Goal: Information Seeking & Learning: Learn about a topic

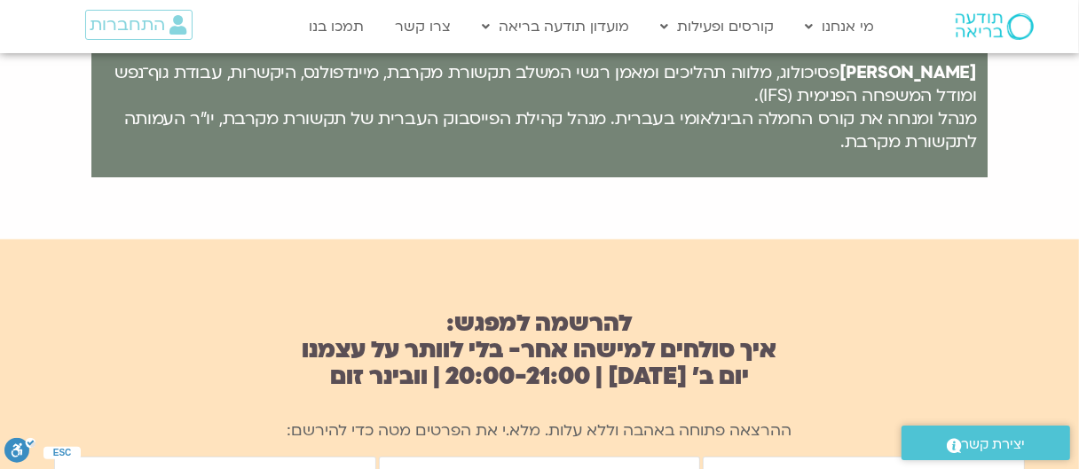
scroll to position [1064, 0]
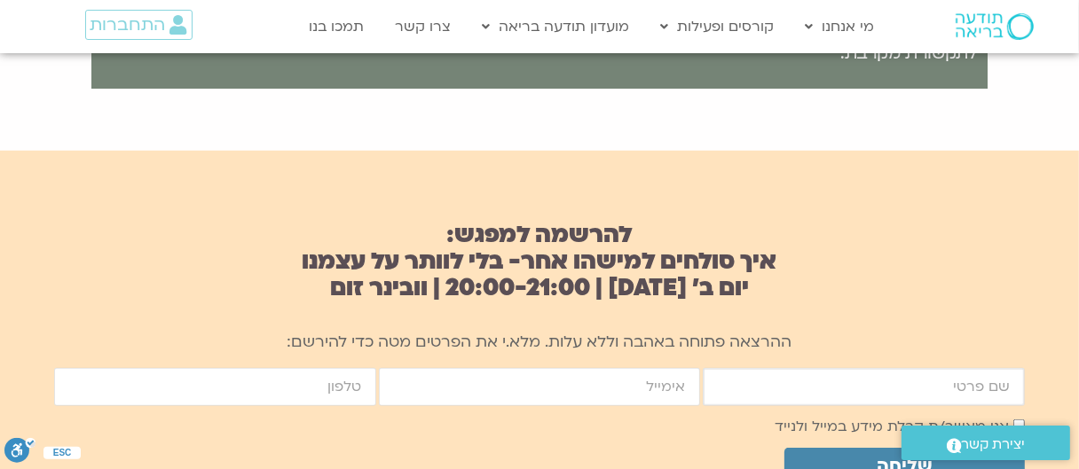
click at [759, 396] on input "firstname" at bounding box center [863, 387] width 322 height 38
type input "ריטה גלעד"
type input "[PERSON_NAME][EMAIL_ADDRESS][DOMAIN_NAME]"
type input "0547234689"
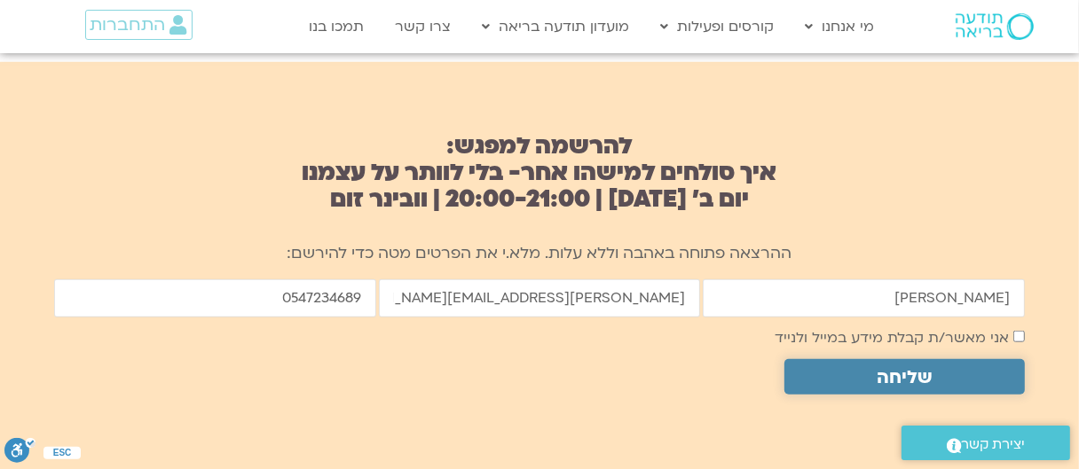
drag, startPoint x: 914, startPoint y: 376, endPoint x: 455, endPoint y: 437, distance: 463.5
click at [914, 376] on span "שליחה" at bounding box center [904, 377] width 55 height 20
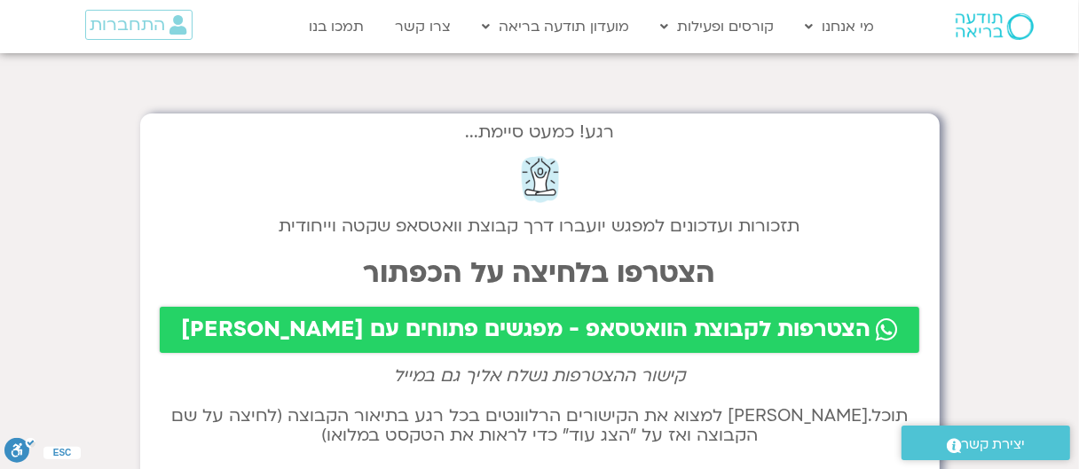
click at [590, 331] on span "הצטרפות לקבוצת הוואטסאפ - מפגשים פתוחים עם שאנייה וערן" at bounding box center [525, 330] width 689 height 25
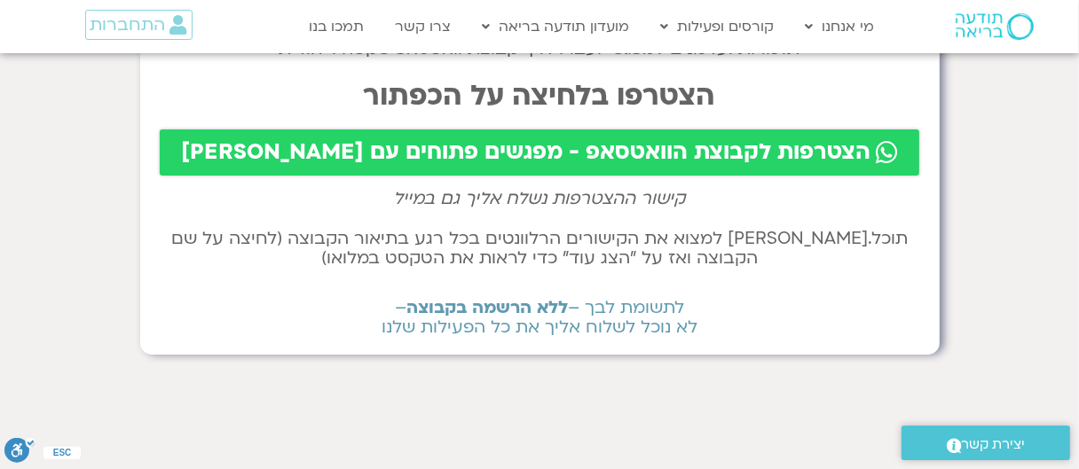
scroll to position [89, 0]
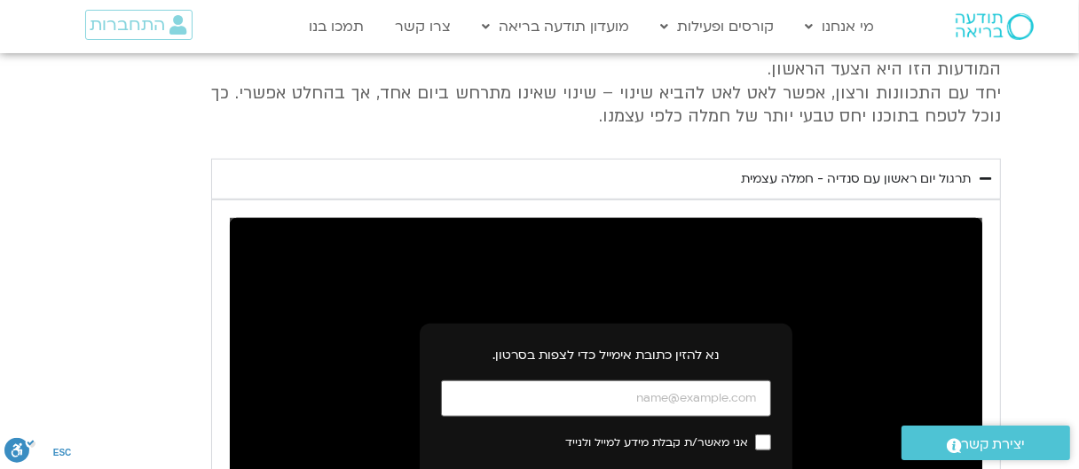
scroll to position [6120, 0]
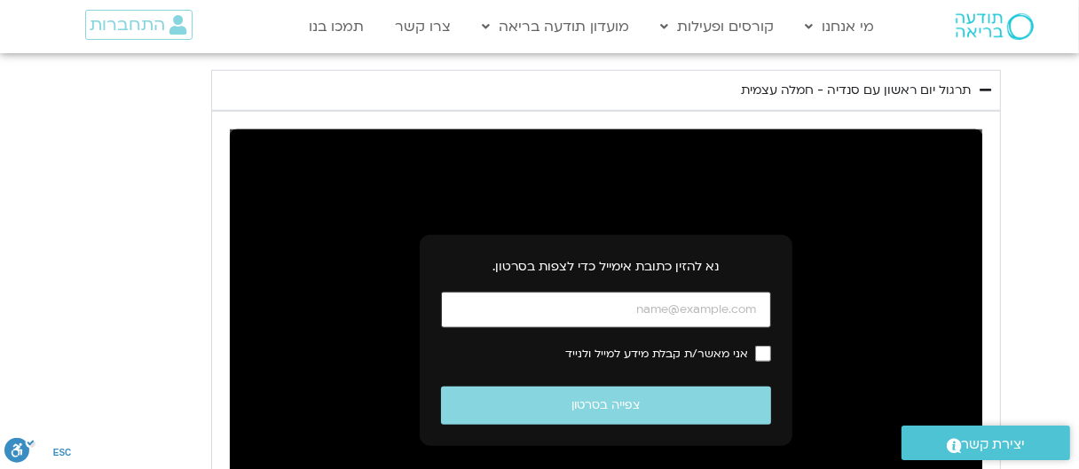
click at [686, 292] on input "כתובת אימייל" at bounding box center [606, 310] width 330 height 36
type input "[PERSON_NAME][EMAIL_ADDRESS][DOMAIN_NAME]"
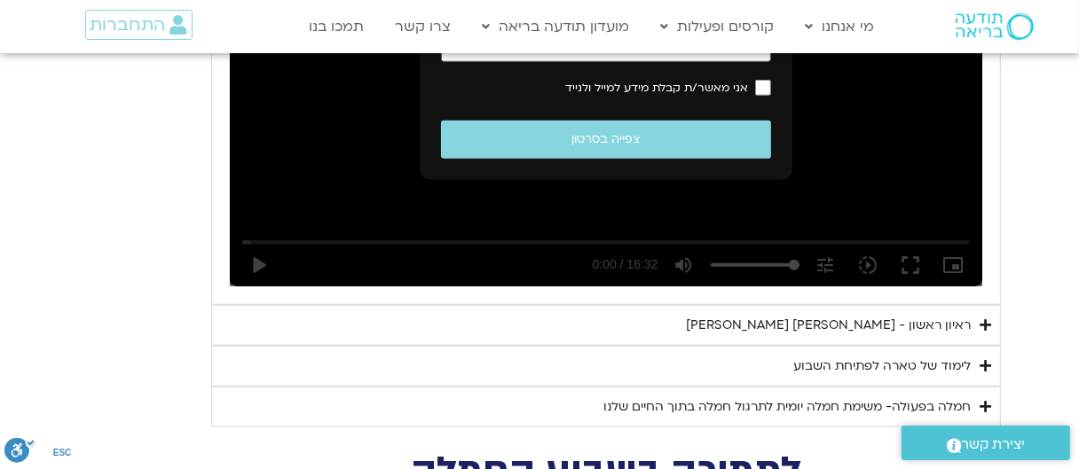
scroll to position [6475, 0]
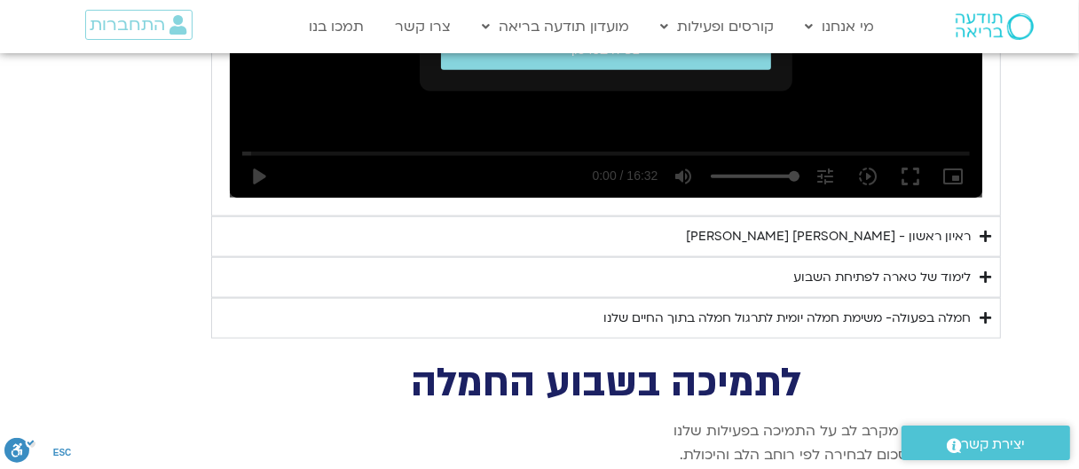
click at [828, 267] on div "לימוד של טארה לפתיחת השבוע" at bounding box center [881, 277] width 177 height 21
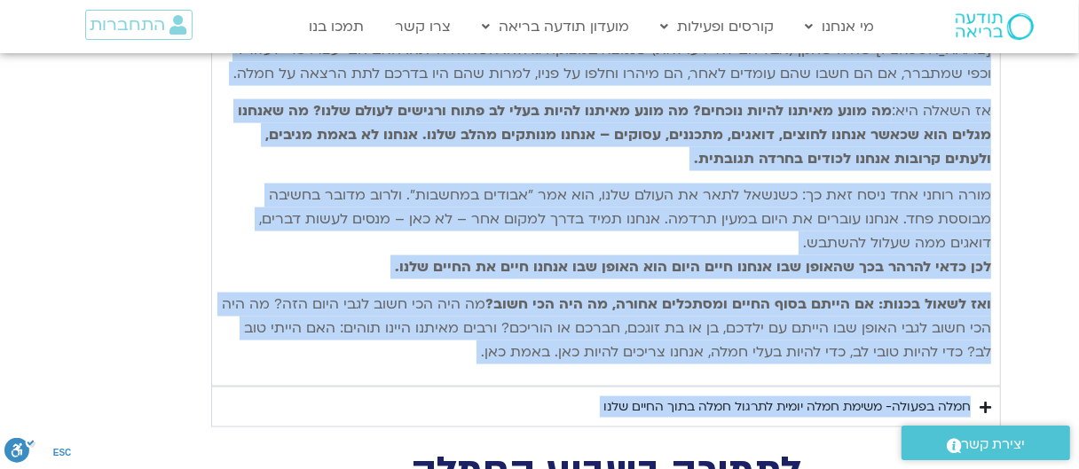
scroll to position [7031, 0]
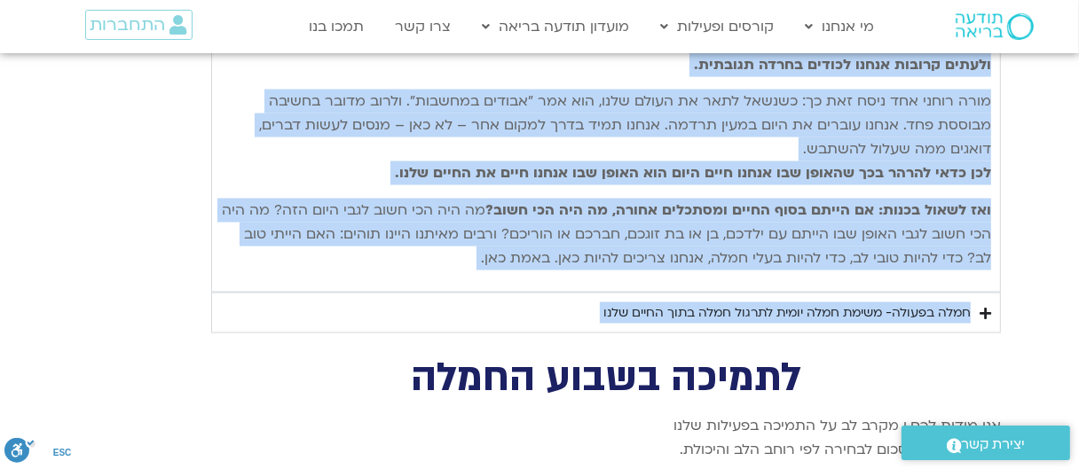
drag, startPoint x: 984, startPoint y: 199, endPoint x: 475, endPoint y: 225, distance: 509.8
click at [475, 225] on div "נתחיל את היום שלנו עם היסוד הבסיסי ביותר של חמלה – נוכחות קשובה המושרשת בגוף. א…" at bounding box center [606, 11] width 770 height 519
copy div "lorem ip dolo sita co adipi elitse doeiu te inci – utlabo etdol magnaal enim. a…"
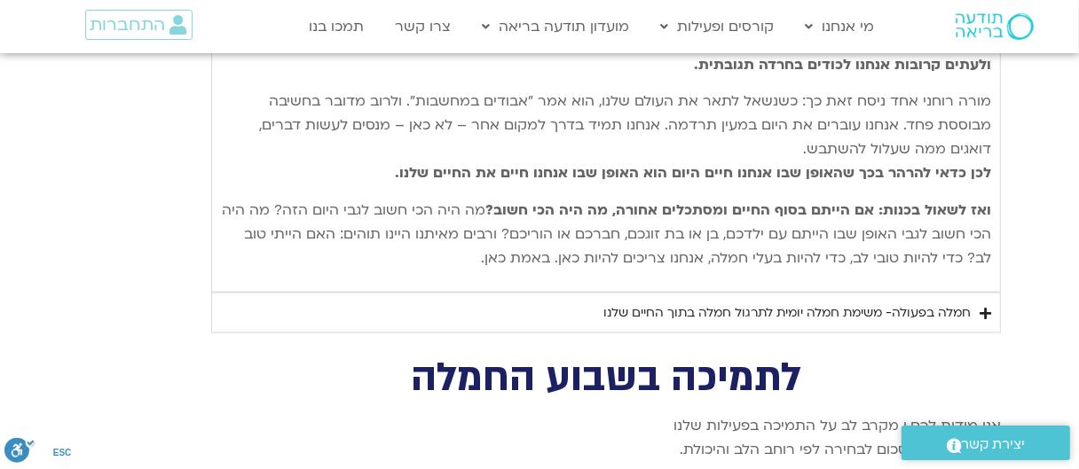
click at [733, 302] on div "חמלה בפעולה- משימת חמלה יומית לתרגול חמלה בתוך החיים שלנו" at bounding box center [786, 312] width 367 height 21
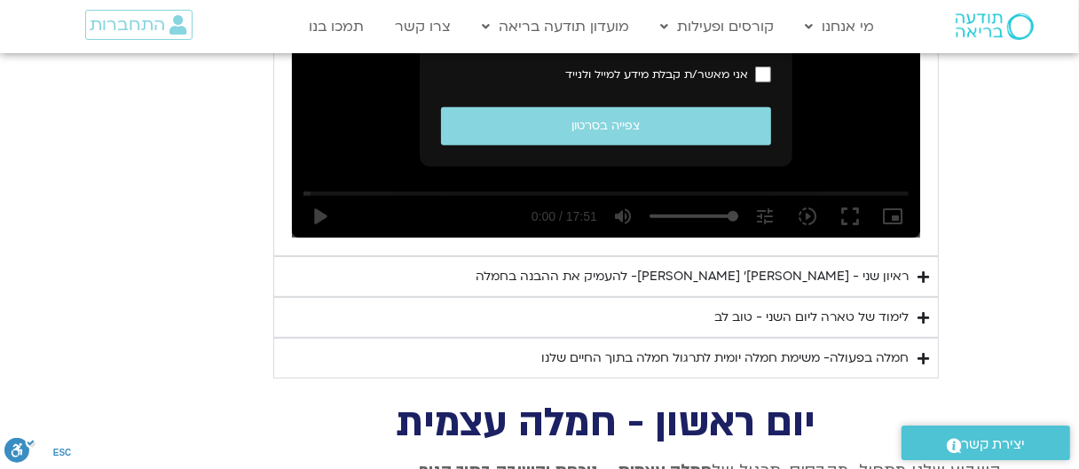
scroll to position [5700, 0]
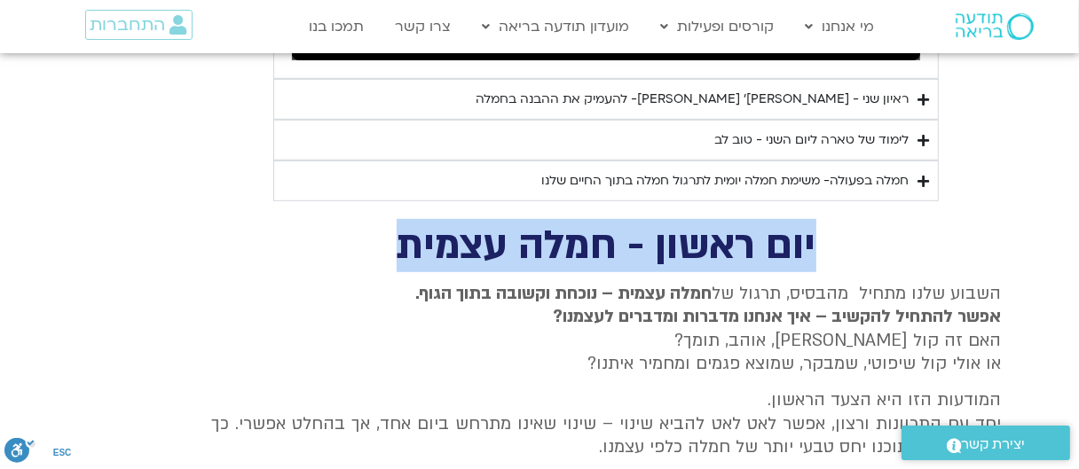
drag, startPoint x: 815, startPoint y: 212, endPoint x: 302, endPoint y: 220, distance: 512.7
click at [302, 228] on h2 "יום ראשון - חמלה עצמית" at bounding box center [605, 246] width 789 height 36
copy h2 "יום ראשון - חמלה עצמית"
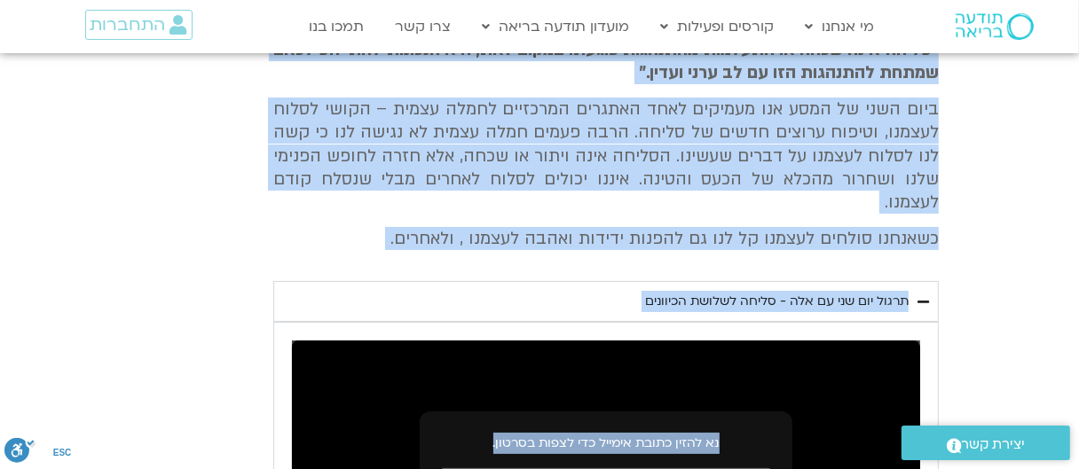
scroll to position [5082, 0]
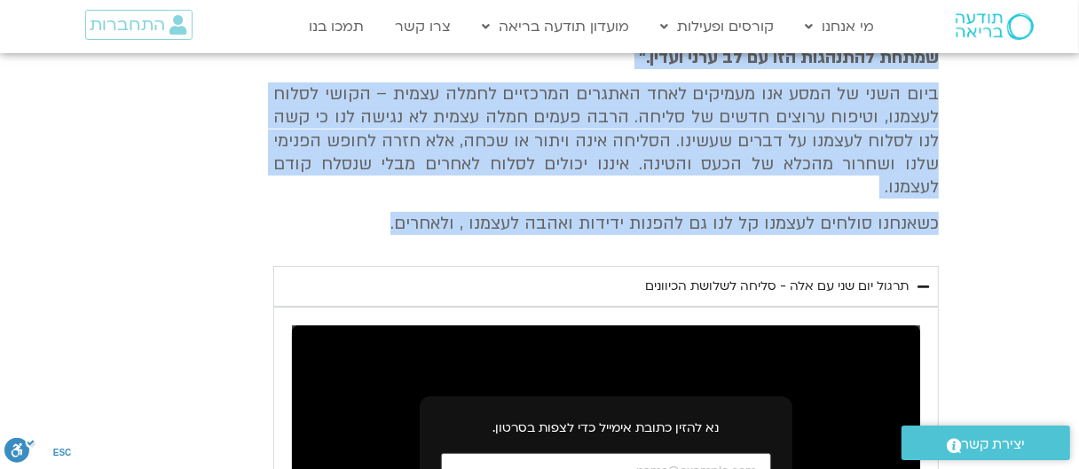
drag, startPoint x: 804, startPoint y: 240, endPoint x: 327, endPoint y: 181, distance: 480.9
click at [326, 183] on div "יום שני - סליחה וטוב לב "סליחה אינה שכחה או התעלמות מהתנהגות פוגעת. במקום זאת, …" at bounding box center [539, 394] width 798 height 851
copy div "יום שני - סליחה וטוב לב "סליחה אינה שכחה או התעלמות מהתנהגות פוגעת. במקום זאת, …"
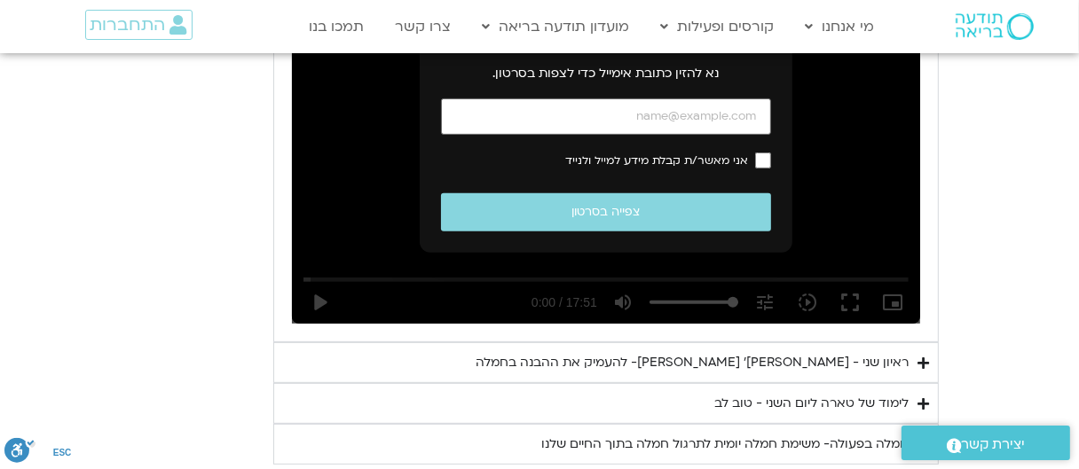
scroll to position [5526, 0]
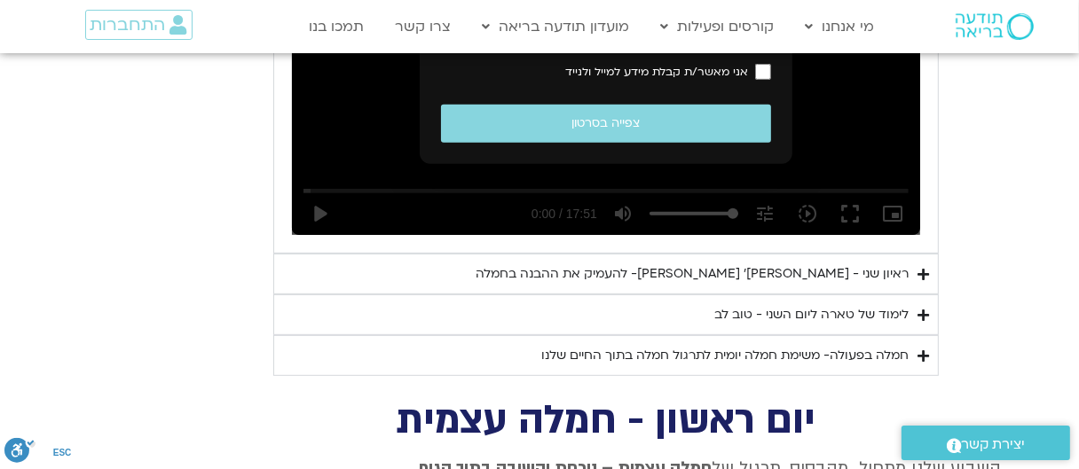
click at [804, 304] on div "לימוד של טארה ליום השני - טוב לב" at bounding box center [811, 314] width 194 height 21
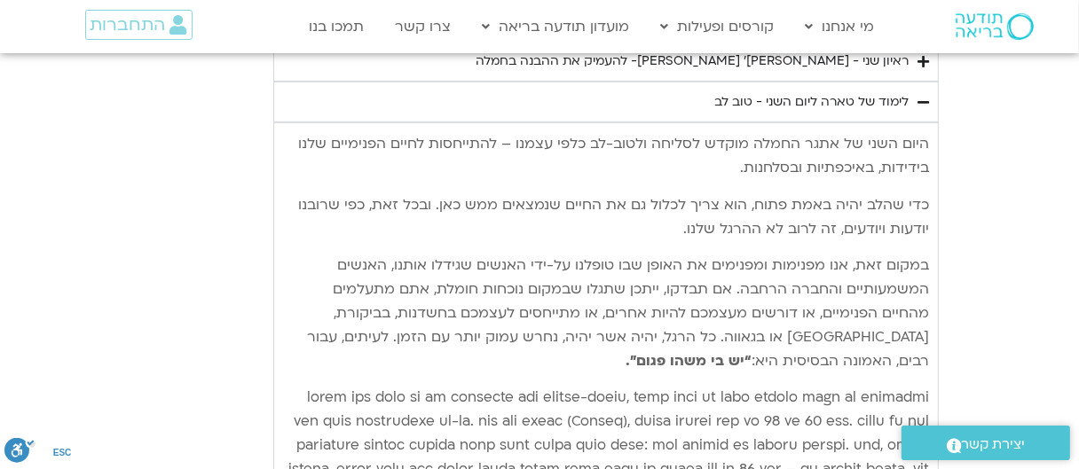
scroll to position [5774, 0]
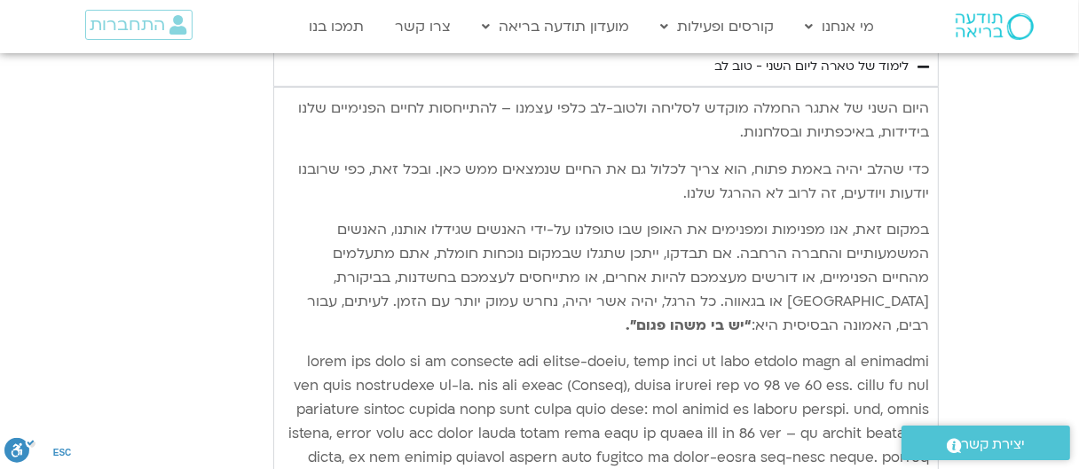
click at [928, 97] on p "היום השני של אתגר החמלה מוקדש לסליחה ולטוב-לב כלפי עצמנו – להתייחסות לחיים הפני…" at bounding box center [606, 121] width 646 height 48
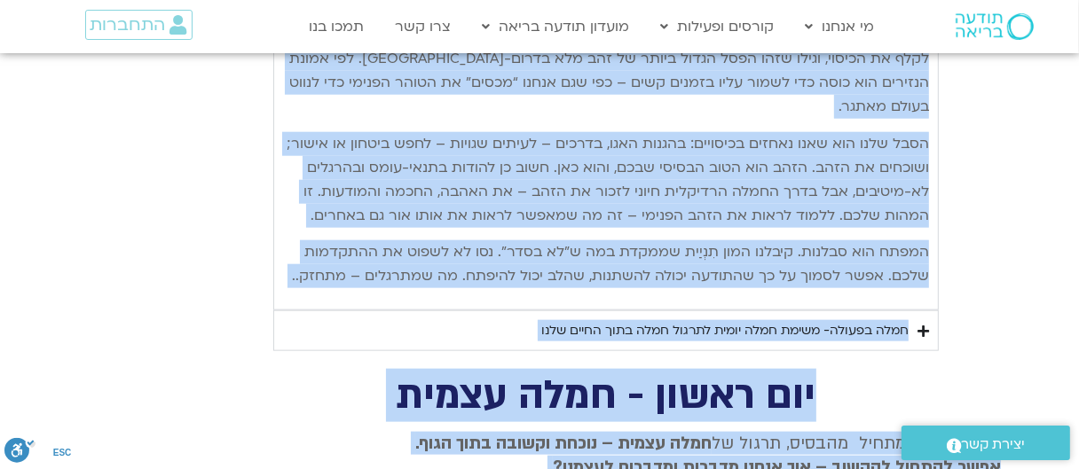
scroll to position [6447, 0]
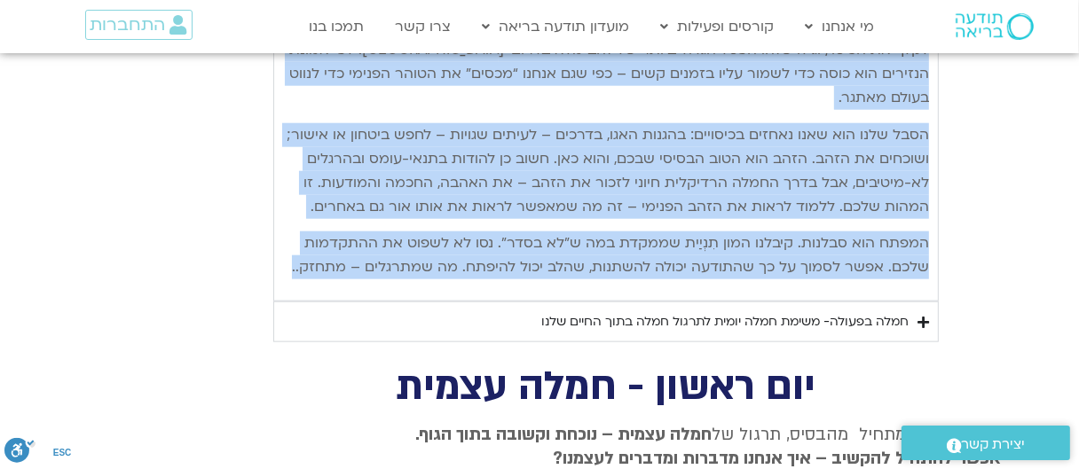
drag, startPoint x: 925, startPoint y: 76, endPoint x: 310, endPoint y: 244, distance: 638.0
copy div "lore ipsu do sita conse adipi elitse doeiu-te inci utlab – etdolorem aliqu enim…"
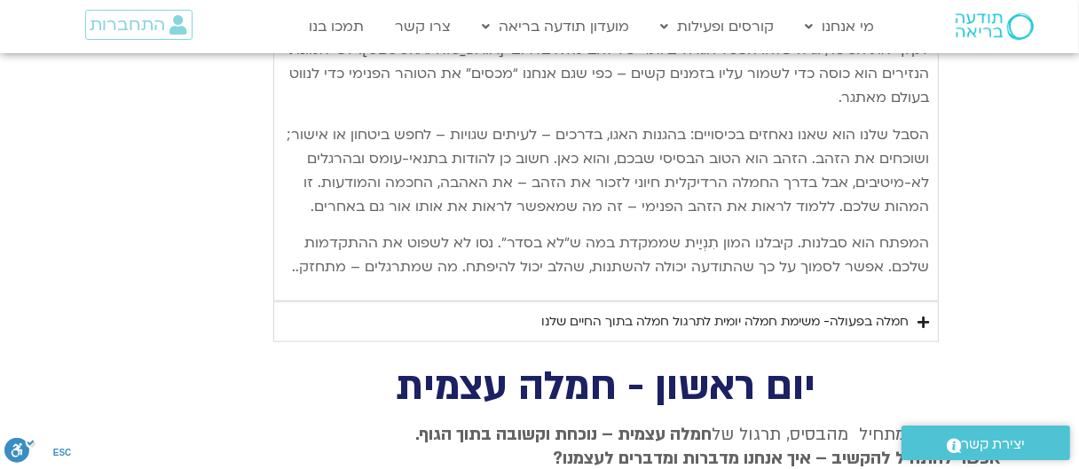
click at [847, 311] on div "חמלה בפעולה- משימת חמלה יומית לתרגול חמלה בתוך החיים שלנו" at bounding box center [724, 321] width 367 height 21
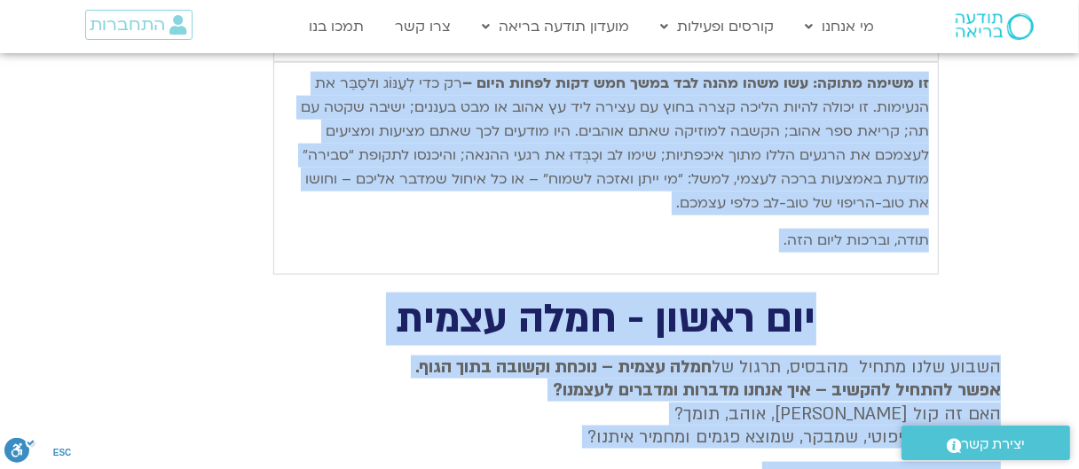
scroll to position [6829, 0]
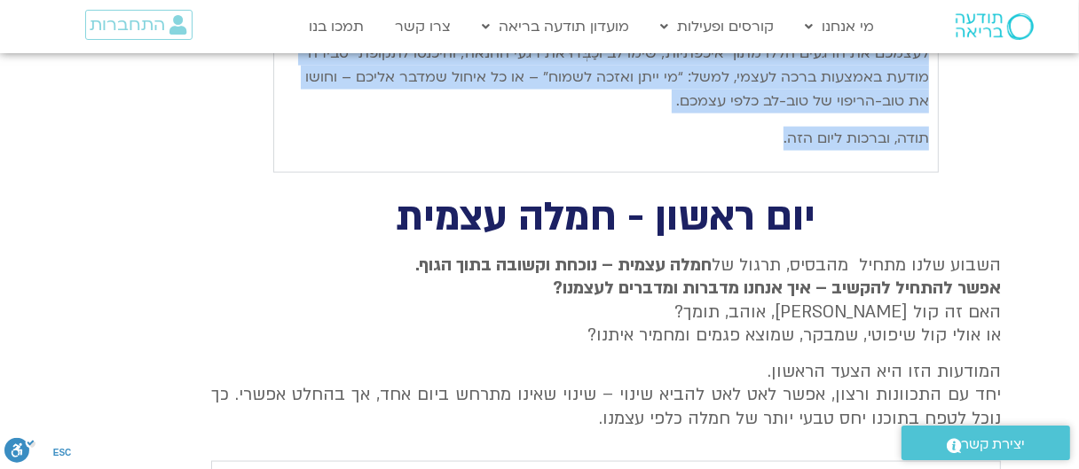
drag, startPoint x: 926, startPoint y: 333, endPoint x: 747, endPoint y: 96, distance: 296.9
click at [747, 96] on div "זו משימה מתוקה: עשו משהו מהנה לבד במשך חמש דקות לפחות היום – רק כדי לְעַנּוֹג ו…" at bounding box center [606, 60] width 646 height 180
copy div "זו משימה מתוקה: עשו משהו מהנה לבד במשך חמש דקות לפחות היום – רק כדי לְעַנּוֹג ו…"
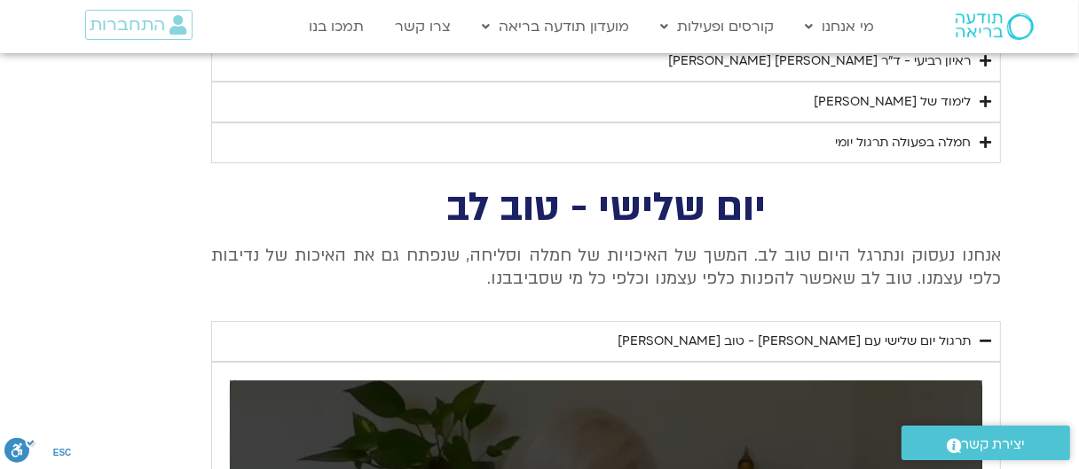
scroll to position [4169, 0]
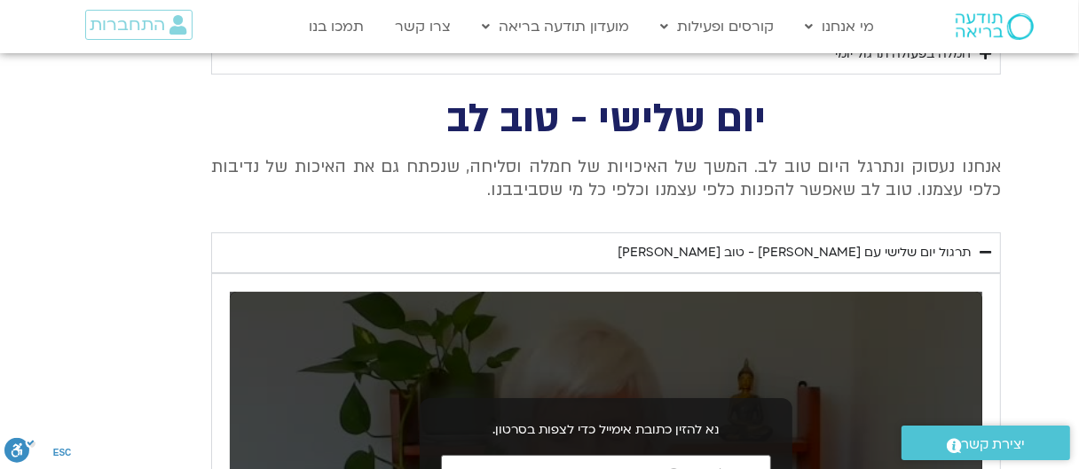
drag, startPoint x: 765, startPoint y: 103, endPoint x: 515, endPoint y: 168, distance: 258.4
copy div "יום שלישי - טוב לב אנחנו נעסוק ונתרגל היום טוב לב. המשך של האיכויות של חמלה וסל…"
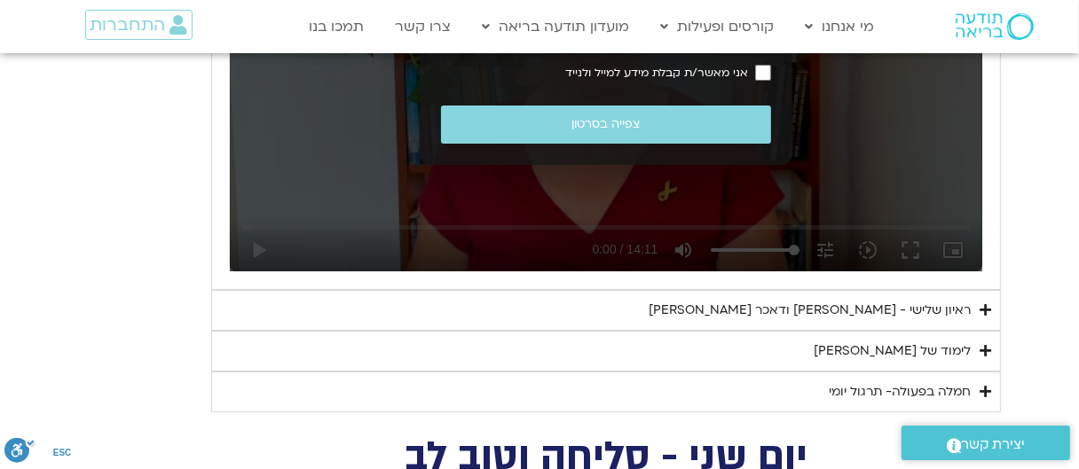
scroll to position [4701, 0]
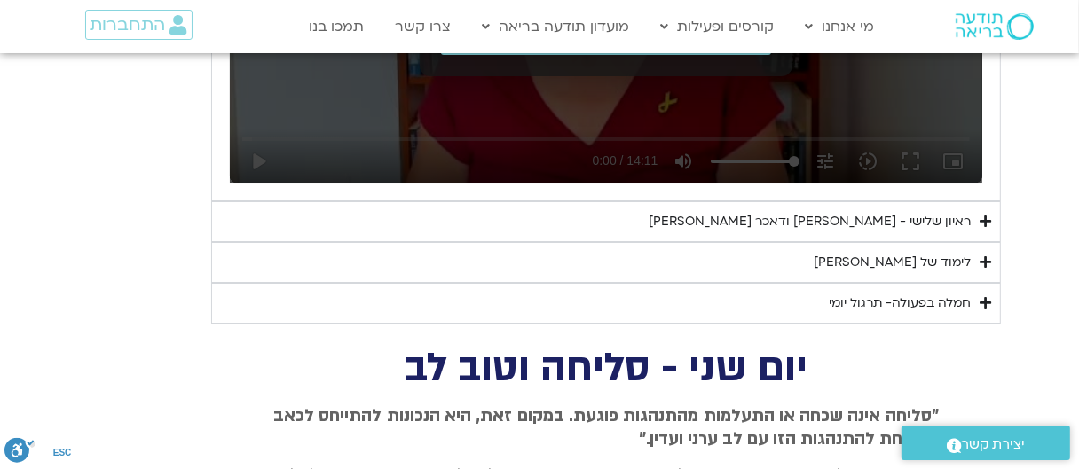
click at [904, 252] on div "לימוד של [PERSON_NAME]" at bounding box center [891, 262] width 157 height 21
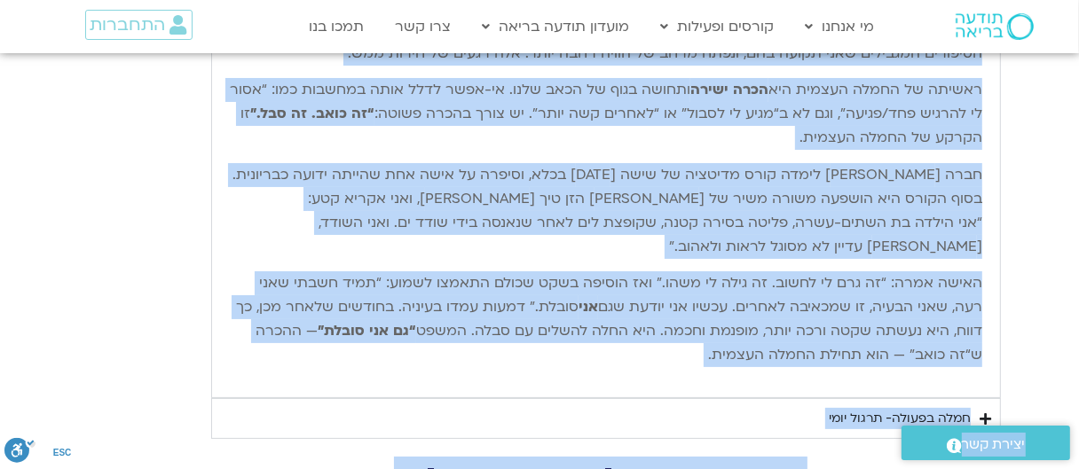
scroll to position [5147, 0]
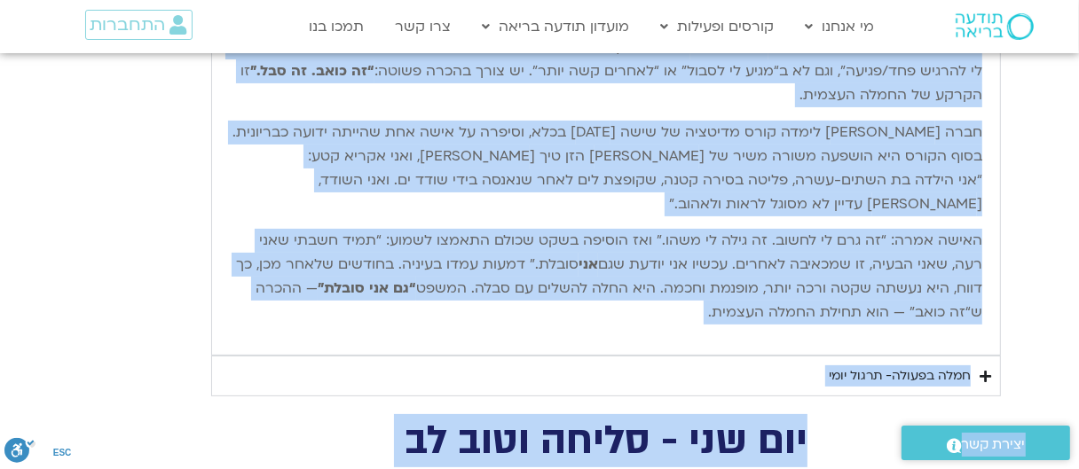
drag, startPoint x: 981, startPoint y: 128, endPoint x: 732, endPoint y: 318, distance: 313.3
click at [732, 318] on div "שלום חברות וחברים יקרים, וברוכים השבים. אחת הדרכים שאני מבינה בהן חמלה רדיקלית …" at bounding box center [606, 96] width 752 height 482
copy div "lore ipsum dolors ametc, adipisc elits. doe tempor inci utlab etd magn aliquae …"
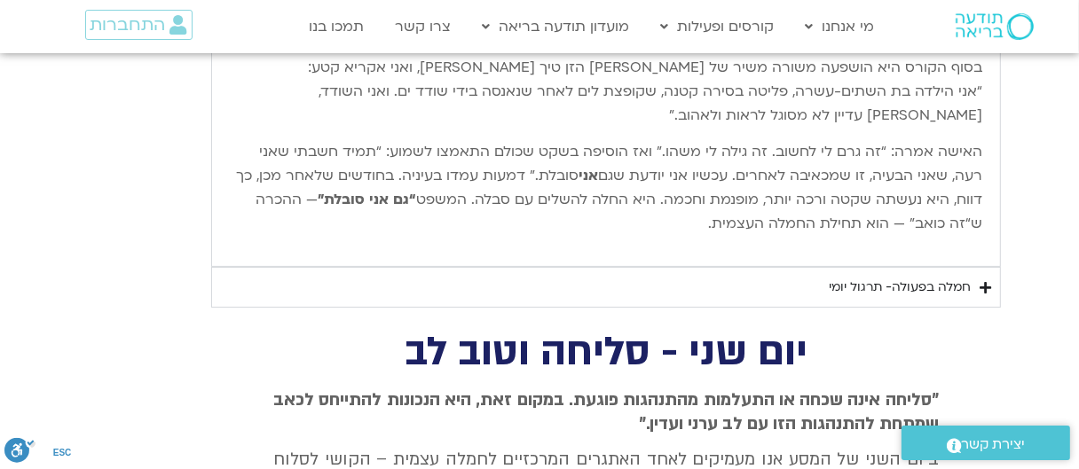
click at [865, 279] on div "חמלה בפעולה- תרגול יומי" at bounding box center [899, 287] width 142 height 21
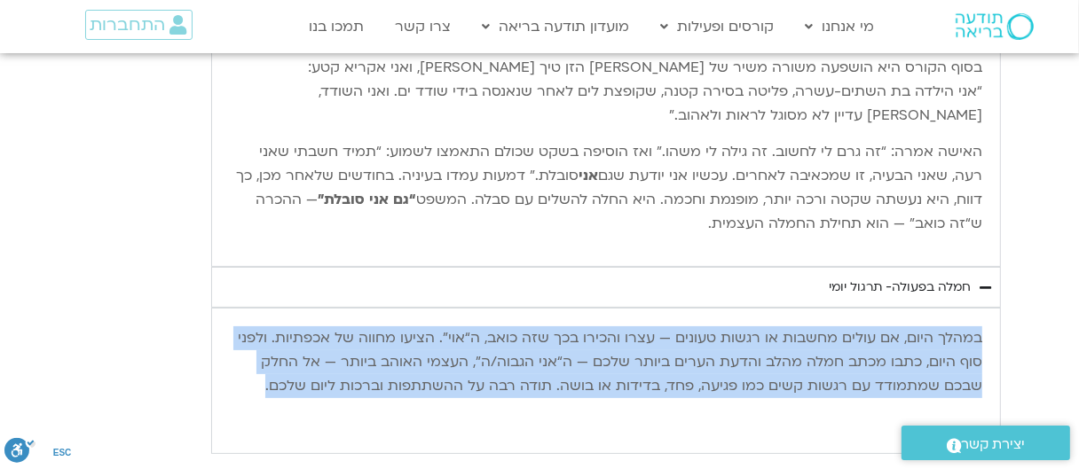
drag, startPoint x: 980, startPoint y: 329, endPoint x: 247, endPoint y: 369, distance: 733.7
click at [247, 369] on p "במהלך היום, אם עולים מחשבות או רגשות טעונים — עצרו והכירו בכך שזה כואב, ה“אוי”.…" at bounding box center [606, 362] width 752 height 72
copy p "במהלך היום, אם עולים מחשבות או רגשות טעונים — עצרו והכירו בכך שזה כואב, ה“אוי”.…"
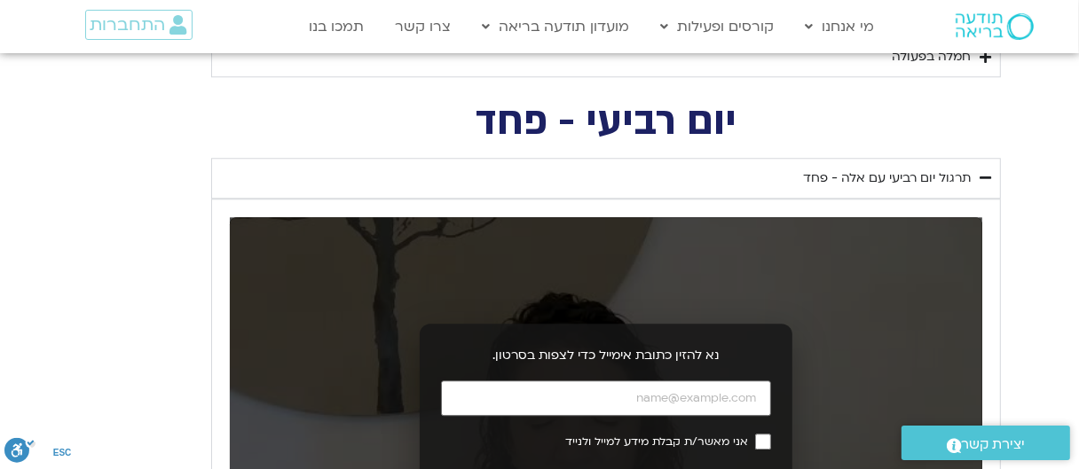
scroll to position [3373, 0]
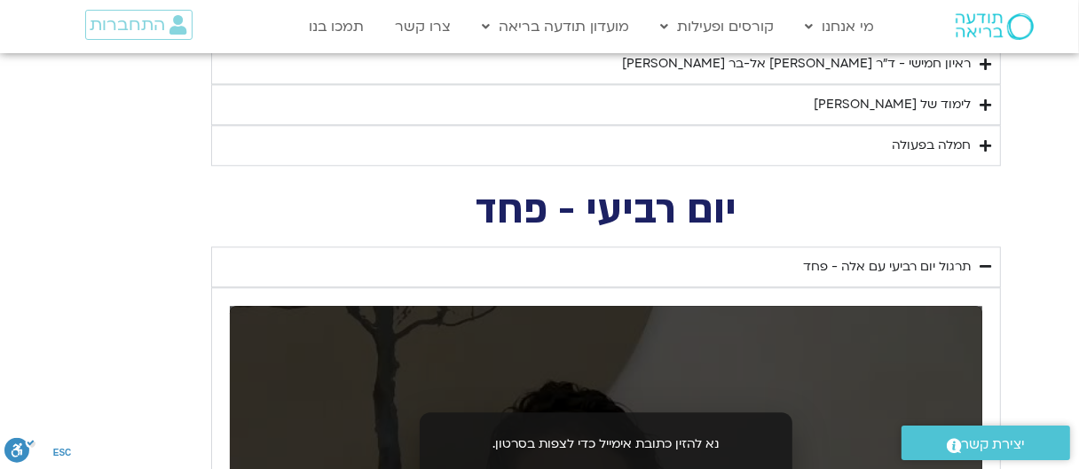
click at [843, 258] on div "תרגול יום רביעי עם אלה - פחד" at bounding box center [887, 266] width 168 height 21
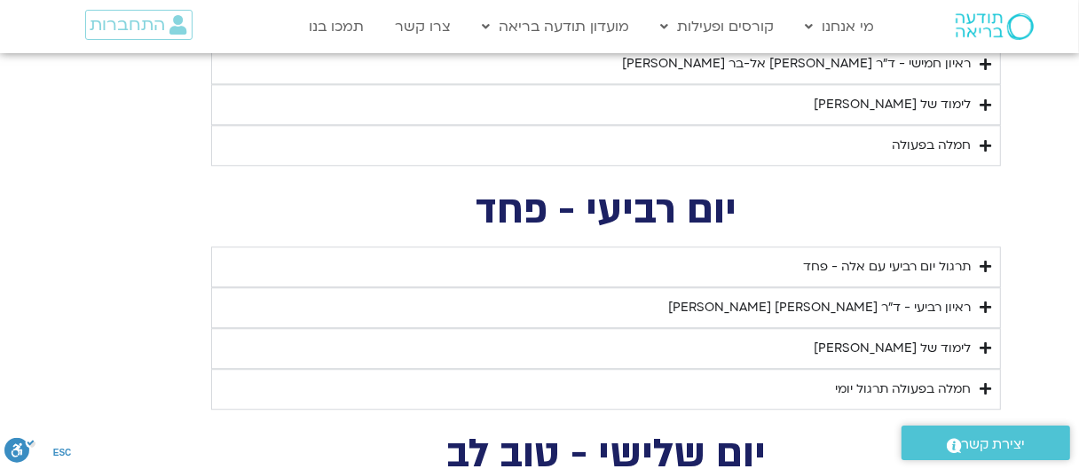
click at [843, 258] on div "תרגול יום רביעי עם אלה - פחד" at bounding box center [887, 266] width 168 height 21
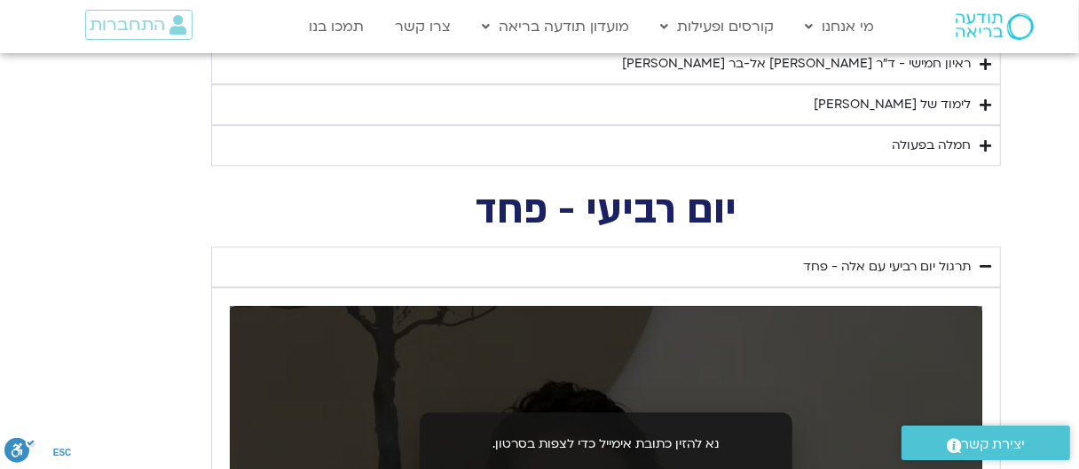
click at [741, 200] on h2 "יום רביעי - פחד" at bounding box center [605, 210] width 789 height 36
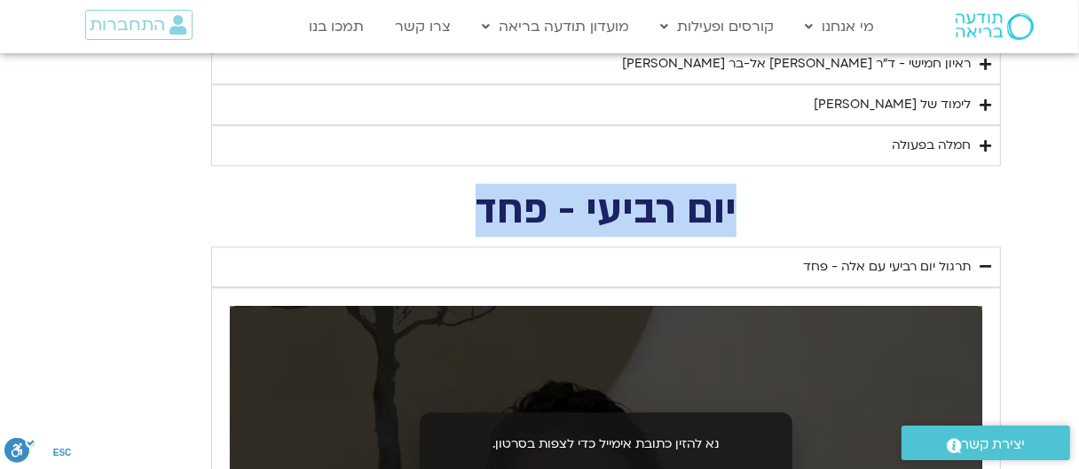
drag, startPoint x: 736, startPoint y: 200, endPoint x: 432, endPoint y: 201, distance: 304.2
click at [432, 201] on h2 "יום רביעי - פחד" at bounding box center [605, 210] width 789 height 36
copy h2 "יום רביעי - פחד"
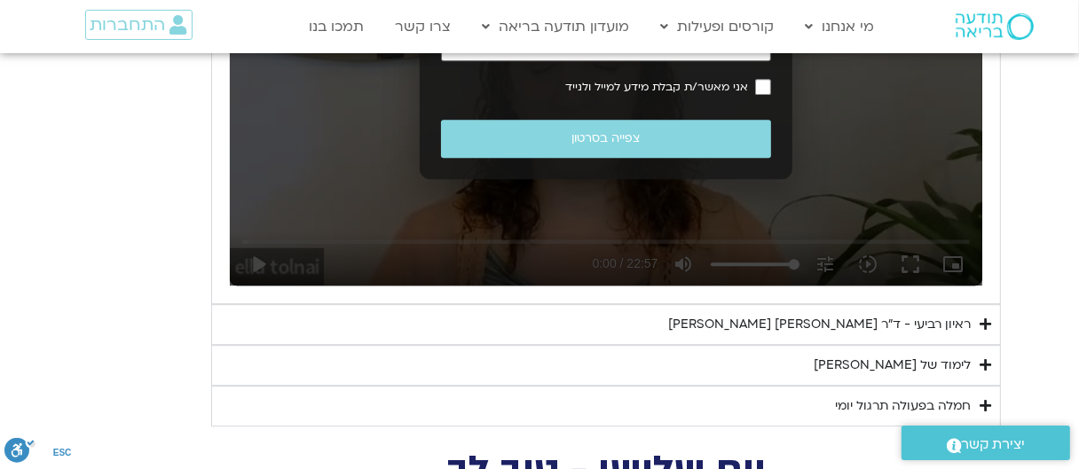
scroll to position [3905, 0]
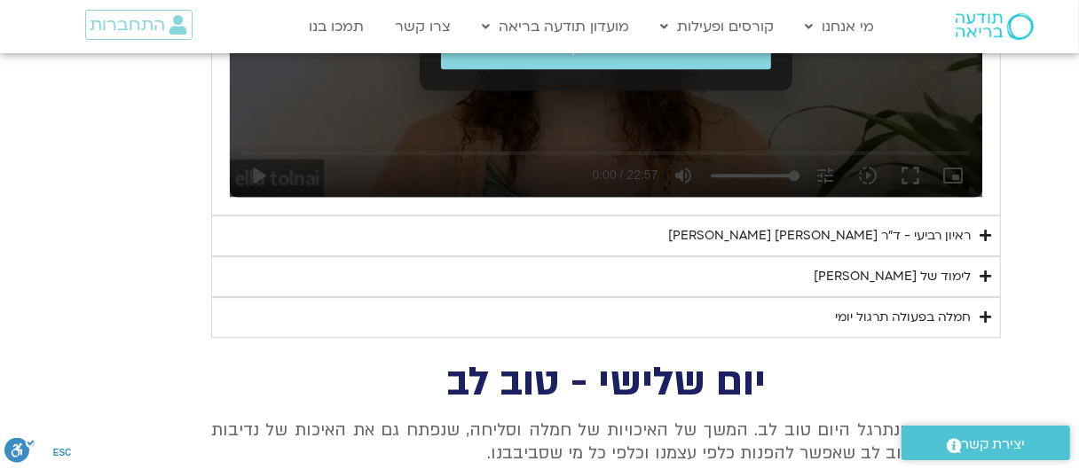
click at [942, 268] on div "לימוד של [PERSON_NAME]" at bounding box center [891, 276] width 157 height 21
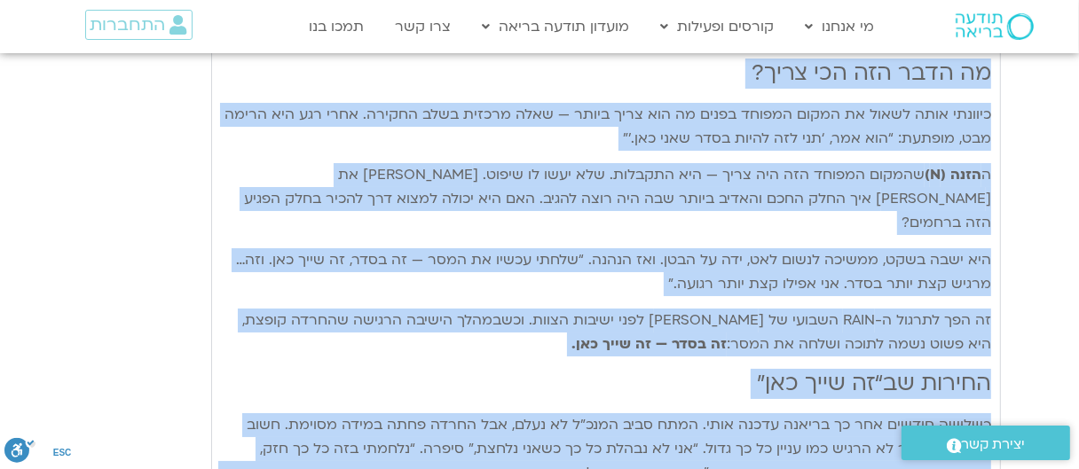
scroll to position [5026, 0]
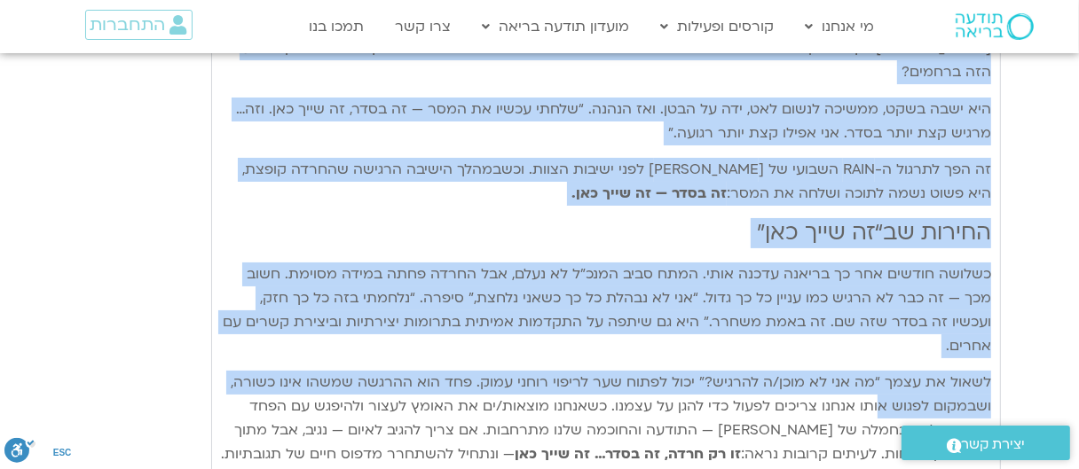
drag, startPoint x: 988, startPoint y: 131, endPoint x: 603, endPoint y: 387, distance: 462.0
copy div "lorem ip dolo sitam CONS adipis elit sedd eius te inci: utla etdolor – magna al…"
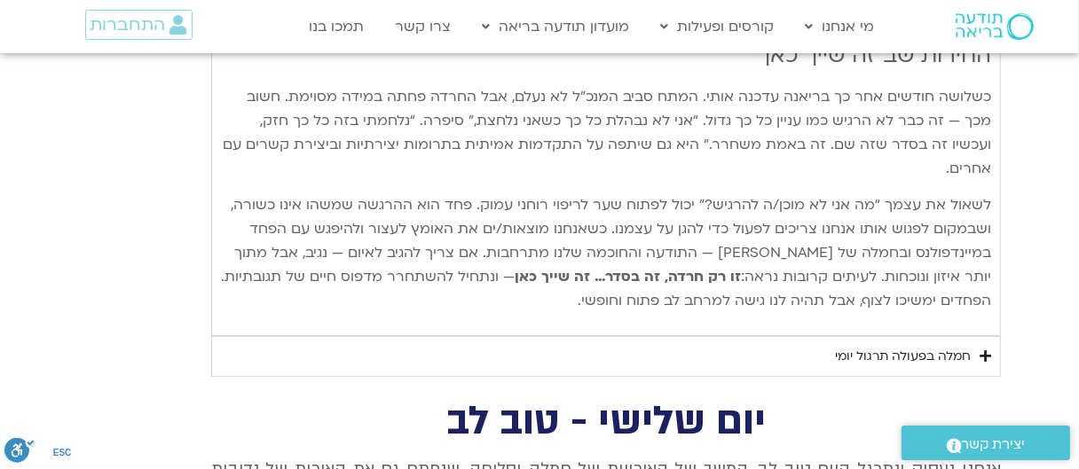
click at [904, 346] on div "חמלה בפעולה תרגול יומי" at bounding box center [903, 356] width 136 height 21
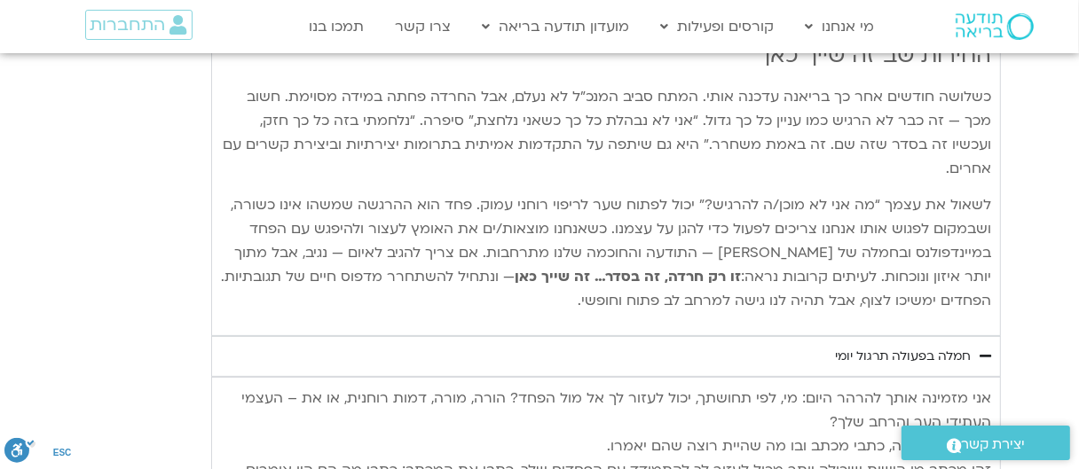
scroll to position [5292, 0]
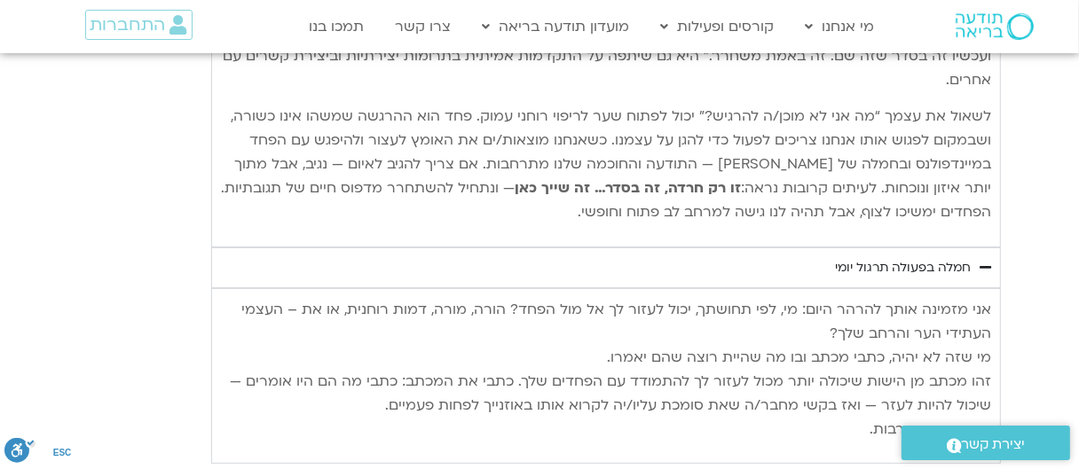
click at [992, 288] on div "אני מזמינה אותך להרהר היום: מי, לפי תחושתך, יכול לעזור לך אל מול הפחד? הורה, מו…" at bounding box center [605, 376] width 789 height 176
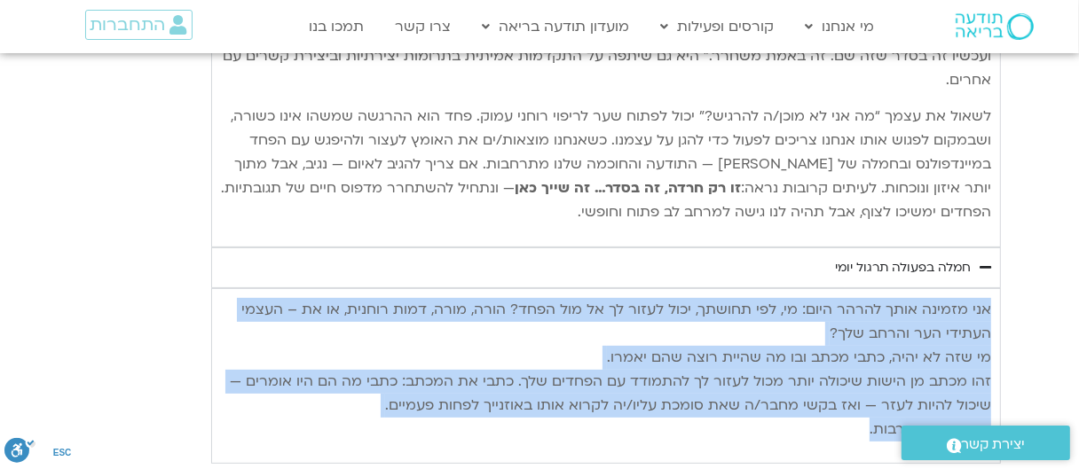
drag, startPoint x: 988, startPoint y: 207, endPoint x: 829, endPoint y: 327, distance: 199.4
click at [829, 327] on p "אני מזמינה אותך להרהר היום: מי, לפי תחושתך, יכול לעזור לך אל מול הפחד? הורה, מו…" at bounding box center [606, 370] width 770 height 144
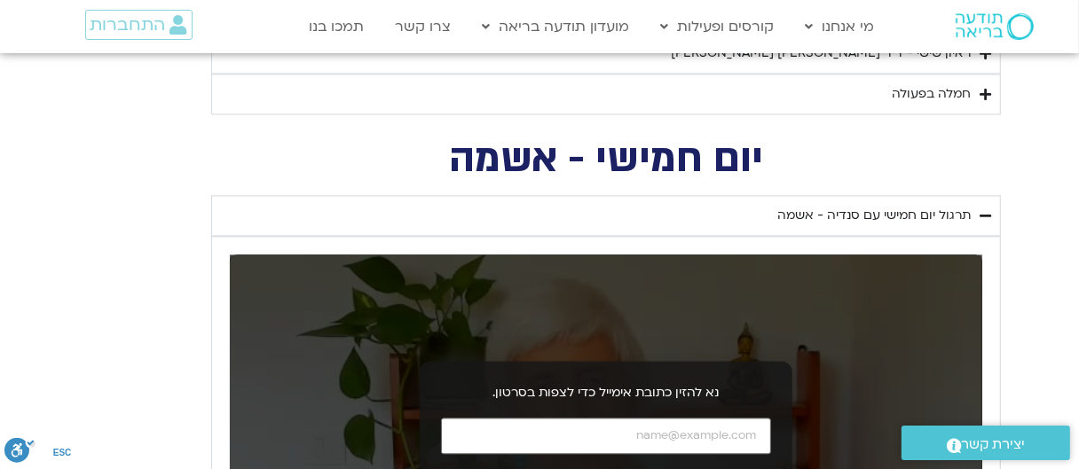
scroll to position [2632, 0]
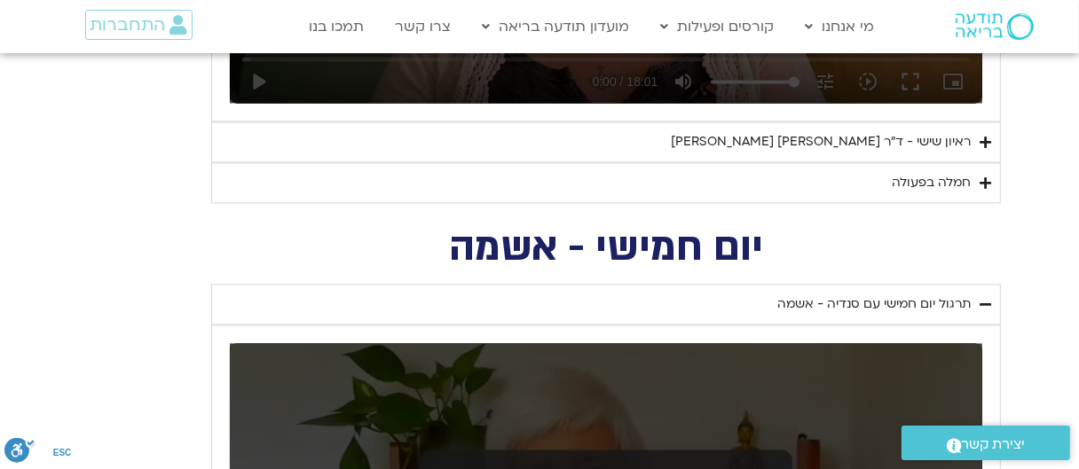
click at [844, 298] on div "תרגול יום חמישי עם סנדיה - אשמה" at bounding box center [873, 304] width 193 height 21
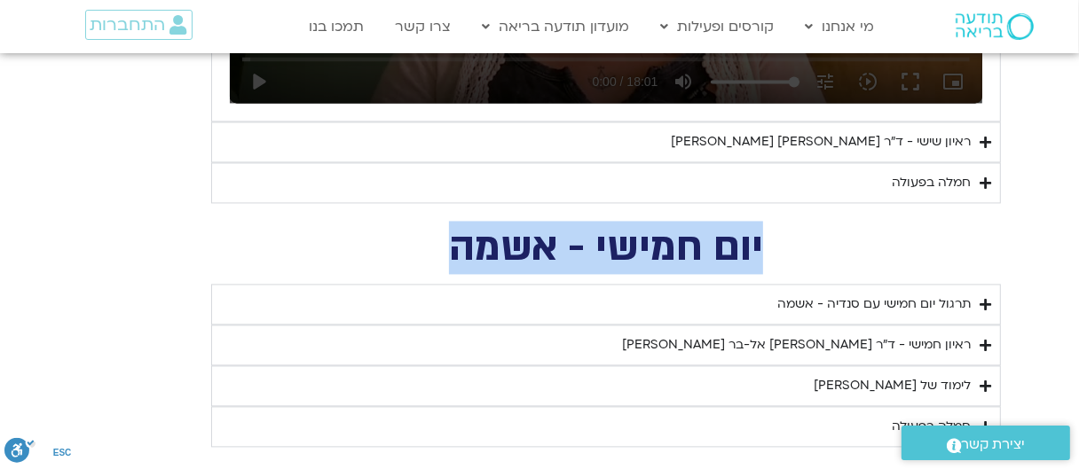
drag, startPoint x: 762, startPoint y: 236, endPoint x: 512, endPoint y: 232, distance: 250.1
click at [427, 234] on h2 "יום חמישי - אשמה" at bounding box center [605, 248] width 789 height 36
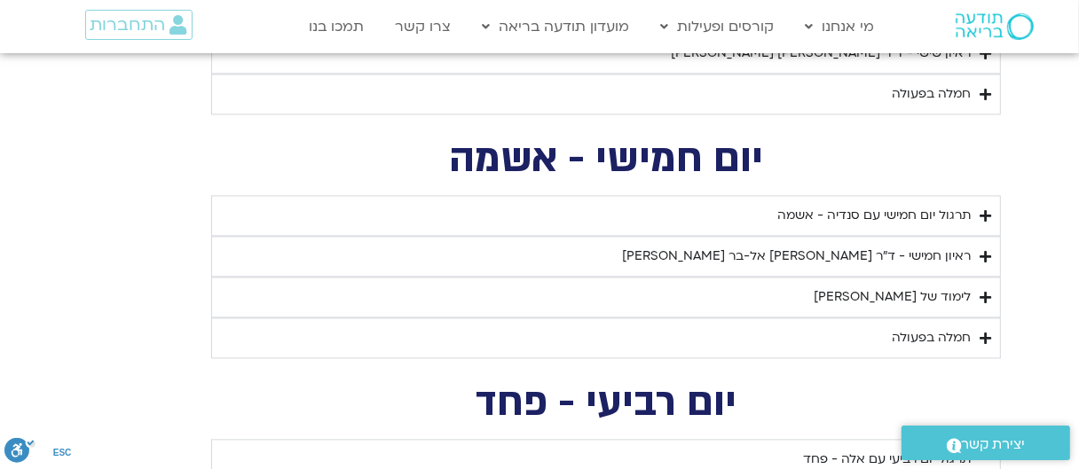
click at [880, 213] on div "תרגול יום חמישי עם סנדיה - אשמה" at bounding box center [873, 215] width 193 height 21
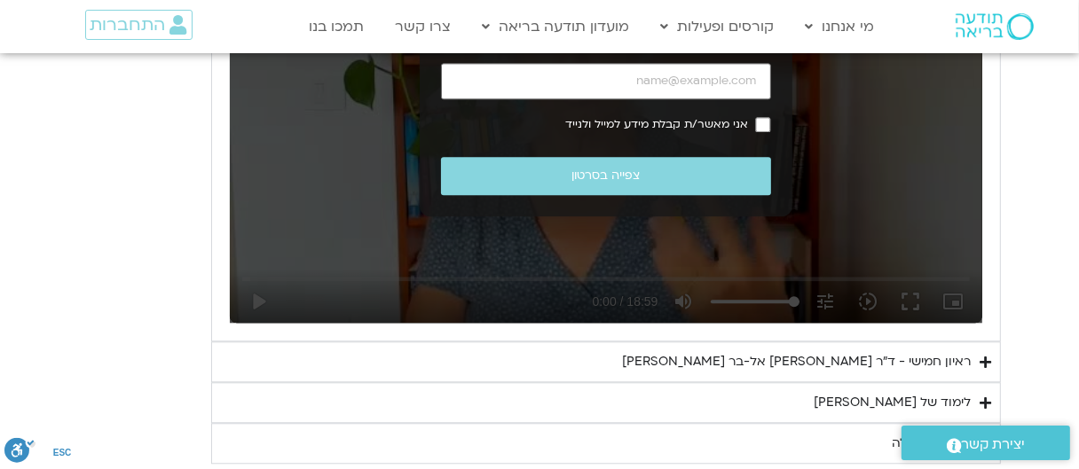
scroll to position [3252, 0]
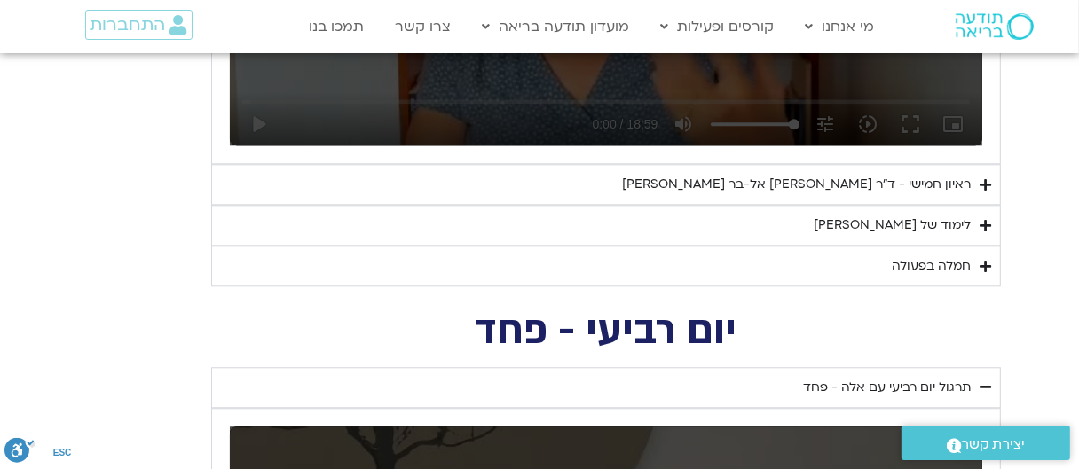
click at [918, 219] on div "לימוד של [PERSON_NAME]" at bounding box center [891, 225] width 157 height 21
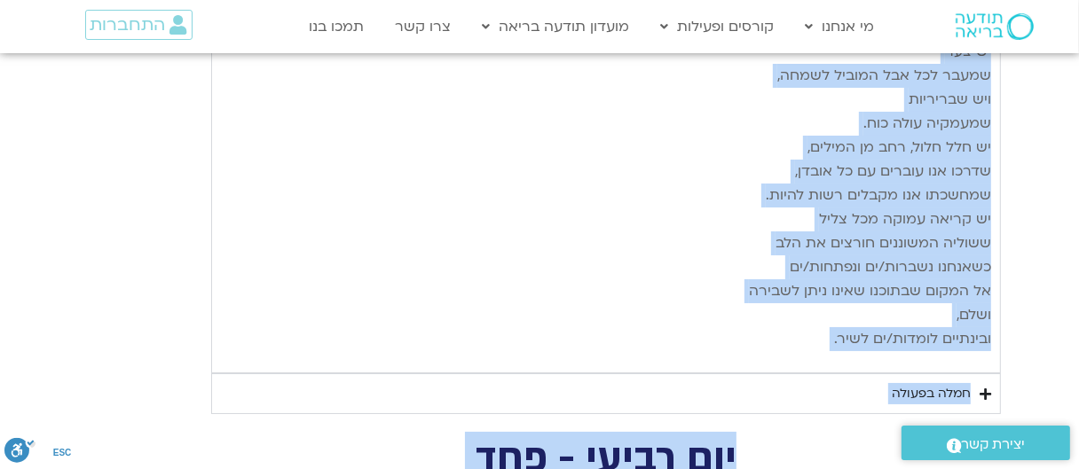
scroll to position [4916, 0]
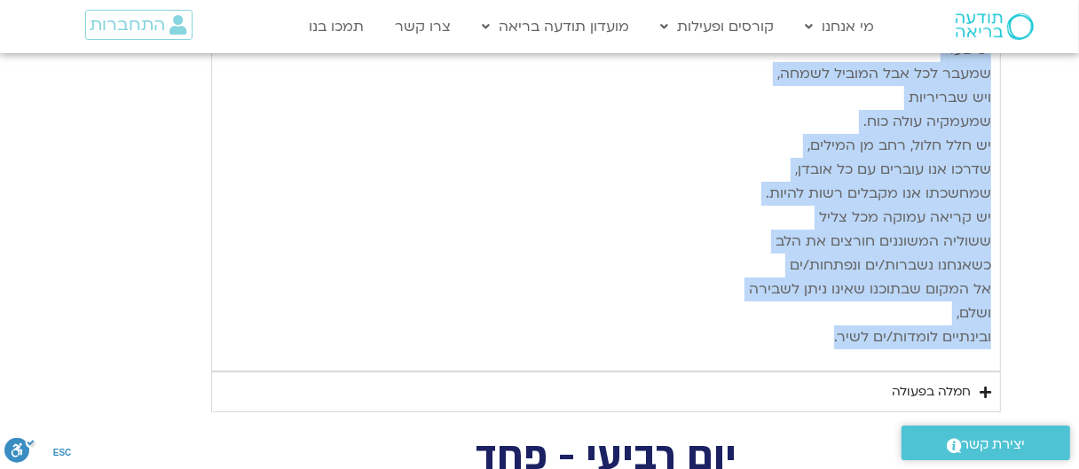
drag, startPoint x: 989, startPoint y: 170, endPoint x: 812, endPoint y: 278, distance: 207.0
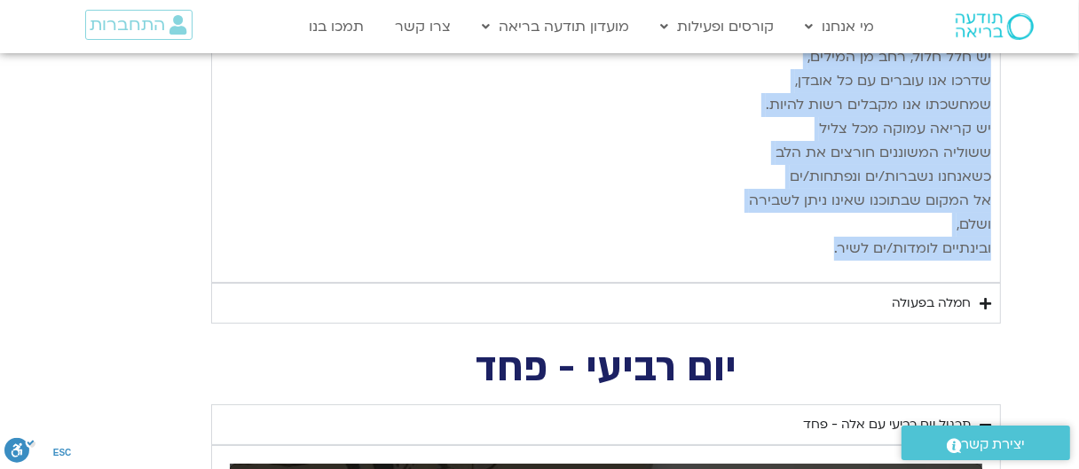
scroll to position [5094, 0]
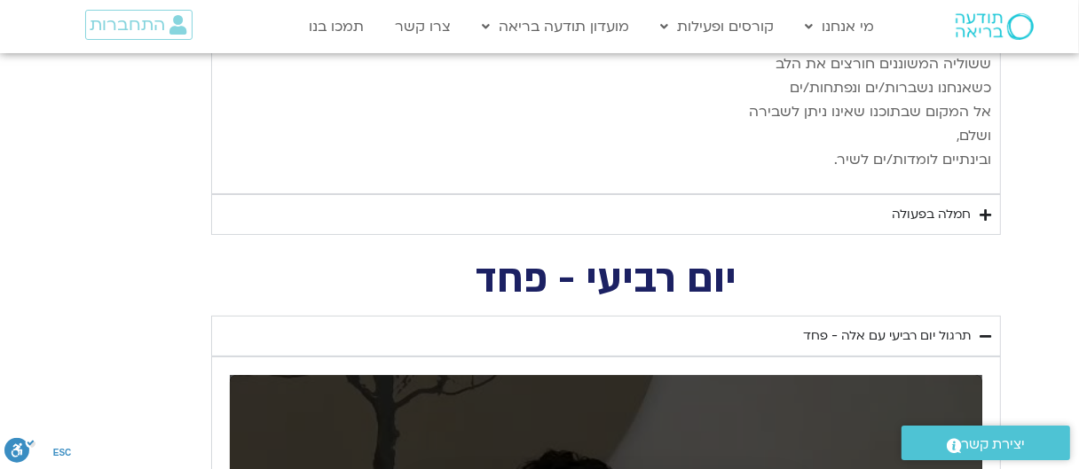
click at [934, 204] on div "חמלה בפעולה" at bounding box center [930, 214] width 79 height 21
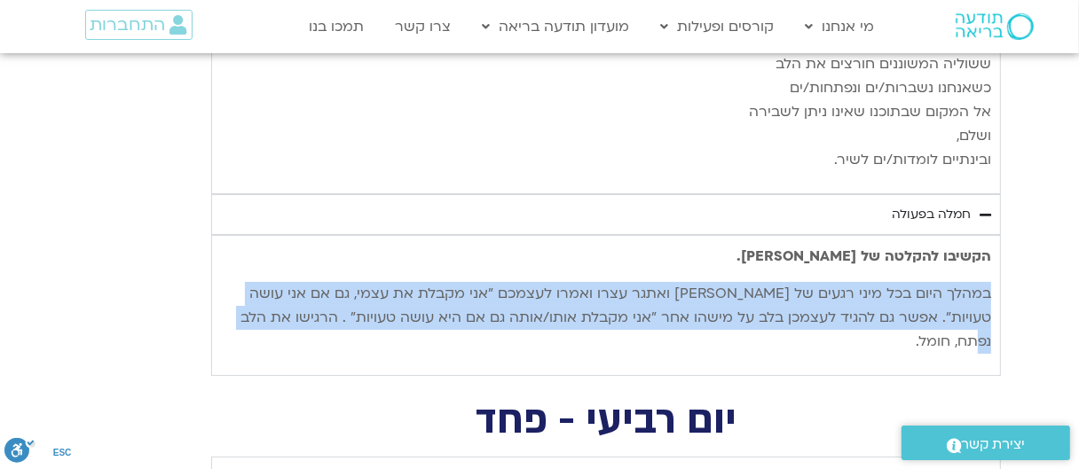
drag, startPoint x: 990, startPoint y: 239, endPoint x: 204, endPoint y: 259, distance: 786.1
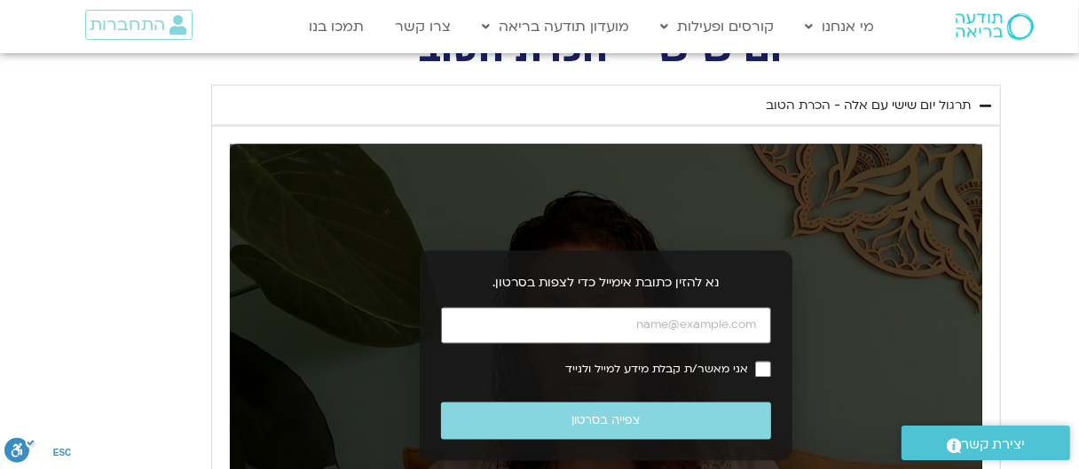
scroll to position [2078, 0]
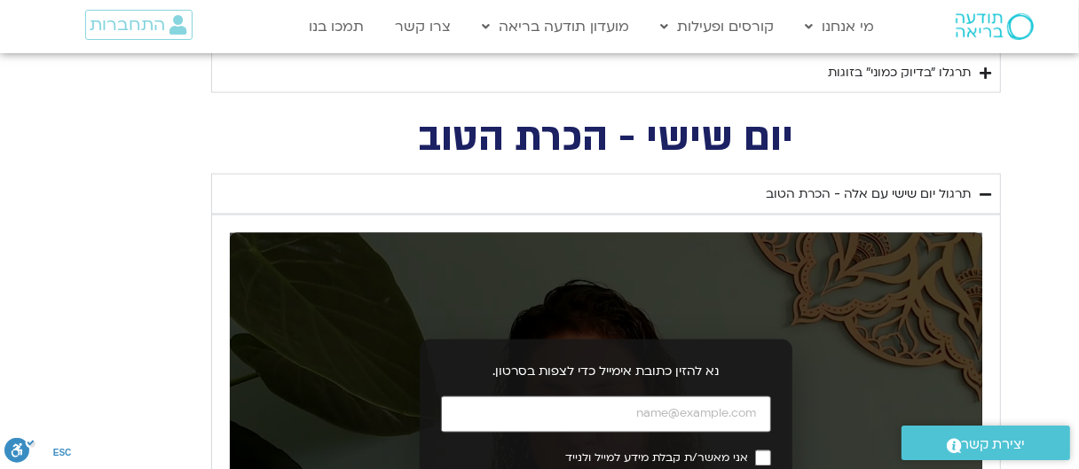
click at [888, 194] on div "תרגול יום שישי עם אלה - הכרת הטוב" at bounding box center [867, 194] width 205 height 21
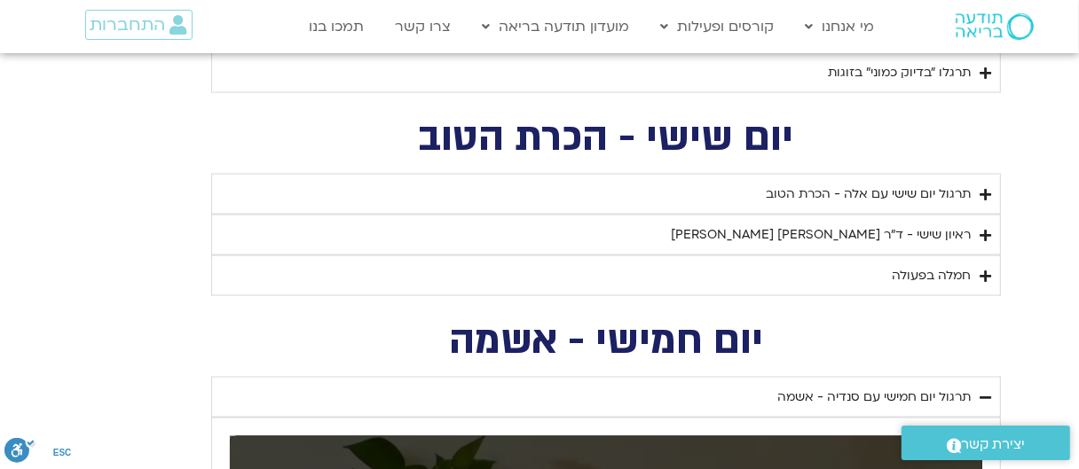
click at [923, 271] on div "חמלה בפעולה" at bounding box center [930, 275] width 79 height 21
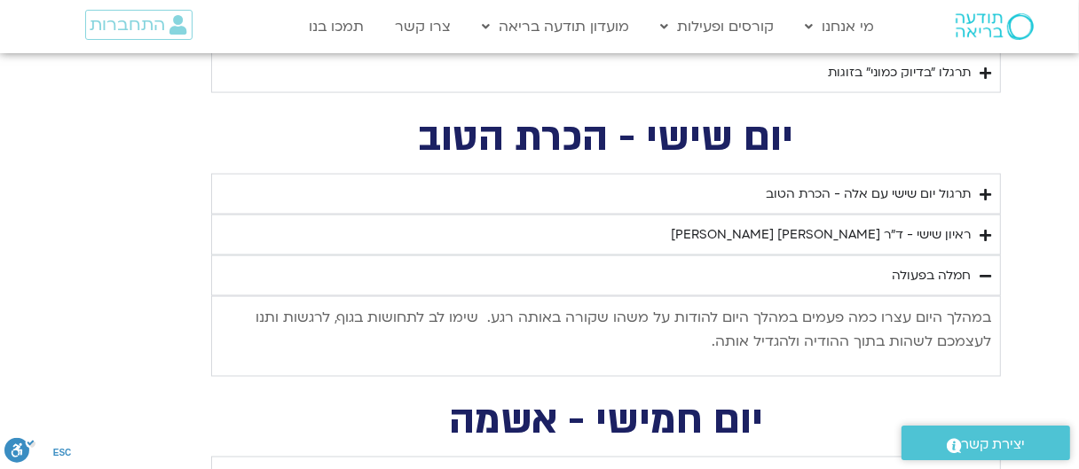
click at [929, 231] on div "ראיון שישי - ד"ר [PERSON_NAME] [PERSON_NAME]" at bounding box center [821, 234] width 300 height 21
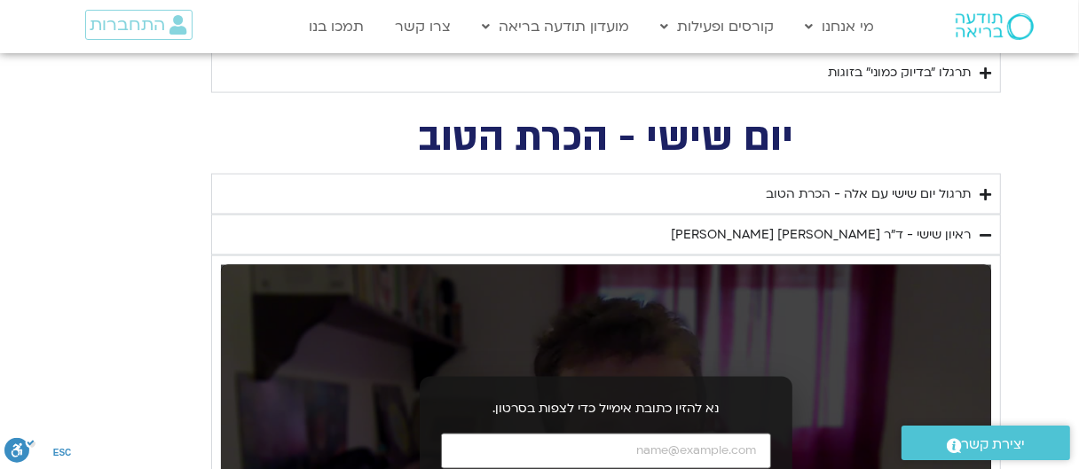
click at [934, 187] on div "תרגול יום שישי עם אלה - הכרת הטוב" at bounding box center [867, 194] width 205 height 21
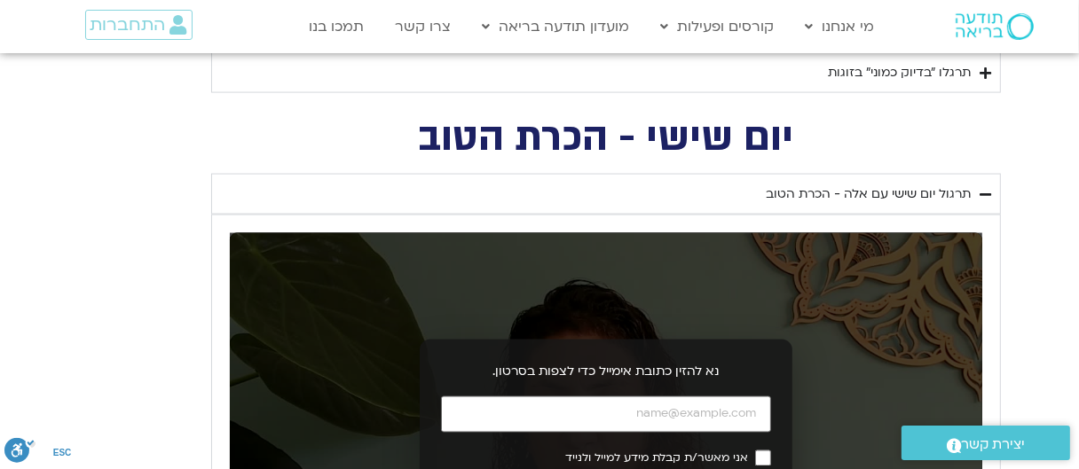
scroll to position [1989, 0]
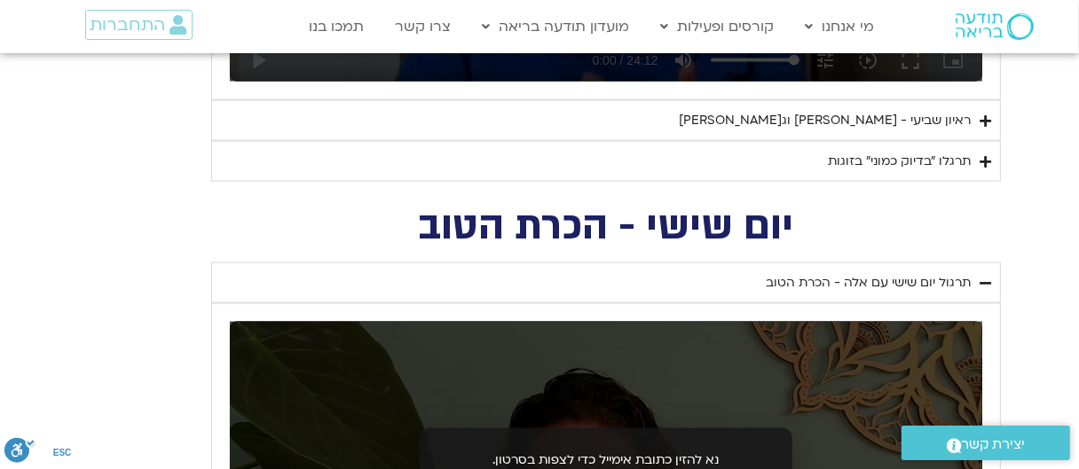
click at [796, 216] on h2 "יום שישי - הכרת הטוב" at bounding box center [605, 226] width 789 height 36
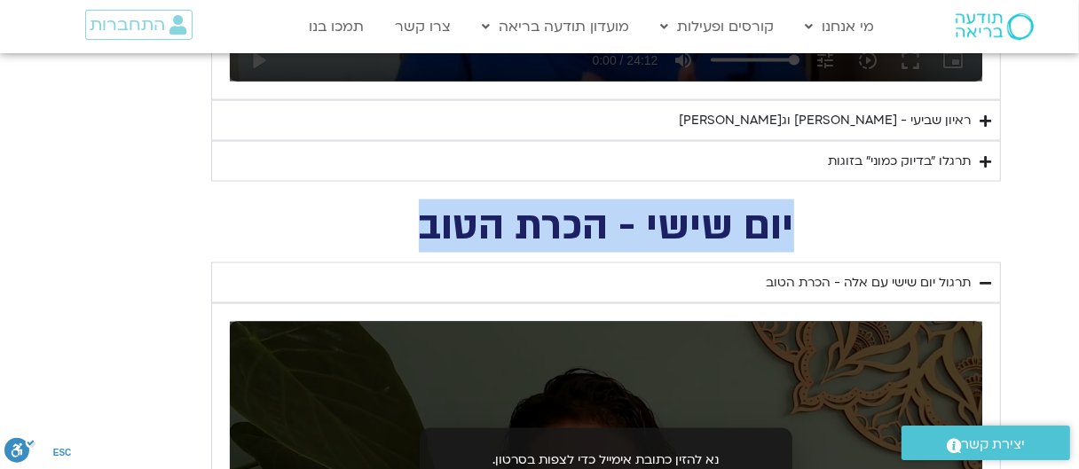
drag, startPoint x: 791, startPoint y: 216, endPoint x: 354, endPoint y: 208, distance: 437.3
click at [354, 208] on h2 "יום שישי - הכרת הטוב" at bounding box center [605, 226] width 789 height 36
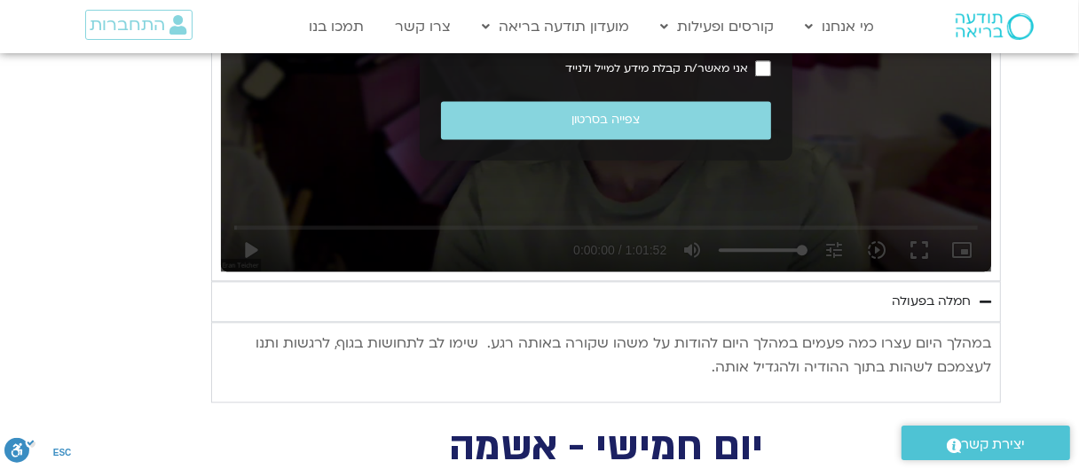
scroll to position [3054, 0]
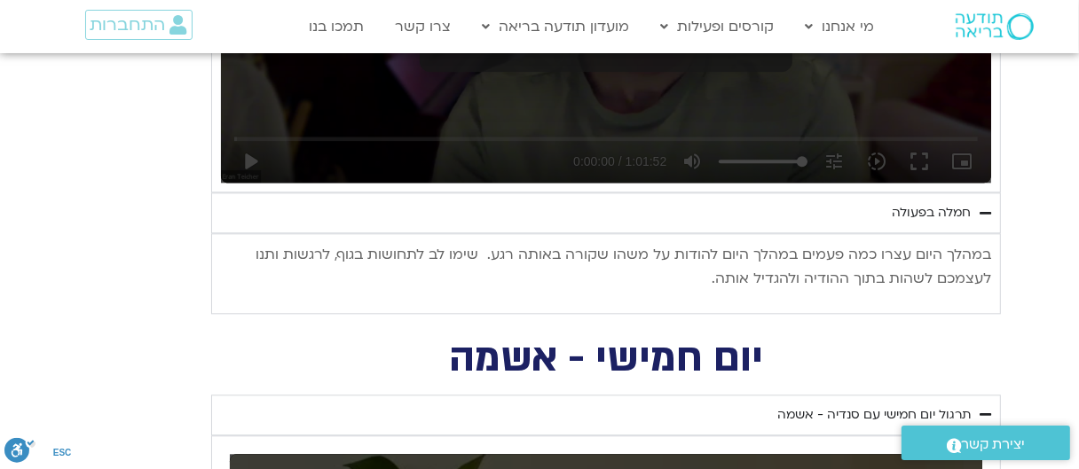
drag, startPoint x: 979, startPoint y: 252, endPoint x: 660, endPoint y: 284, distance: 320.9
click at [645, 280] on p "במהלך היום עצרו כמה פעמים במהלך היום להודות על משהו שקורה באותה רגע. שימו לב לת…" at bounding box center [606, 267] width 770 height 48
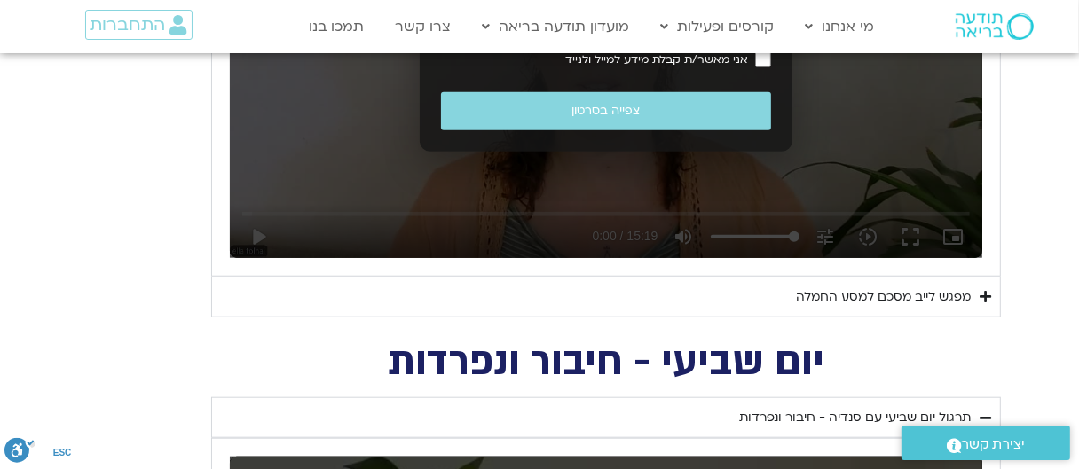
scroll to position [1369, 0]
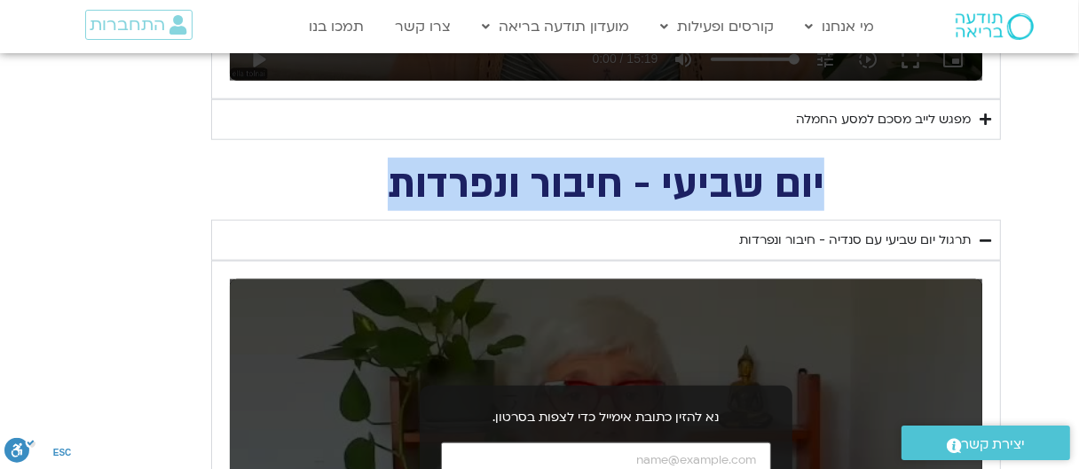
drag, startPoint x: 823, startPoint y: 176, endPoint x: 351, endPoint y: 177, distance: 471.9
click at [351, 177] on h2 "יום שביעי - חיבור ונפרדות" at bounding box center [605, 185] width 789 height 36
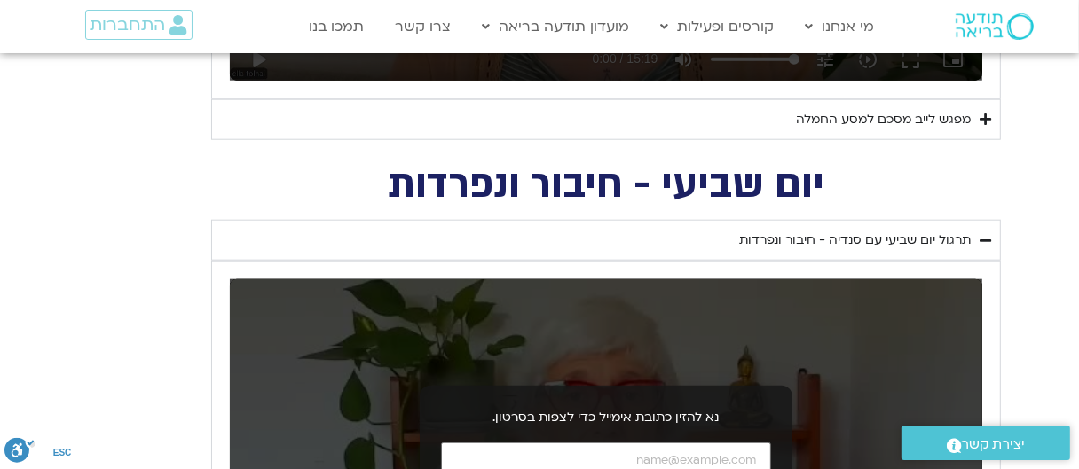
click at [916, 240] on div "תרגול יום שביעי עם סנדיה - חיבור ונפרדות" at bounding box center [854, 240] width 231 height 21
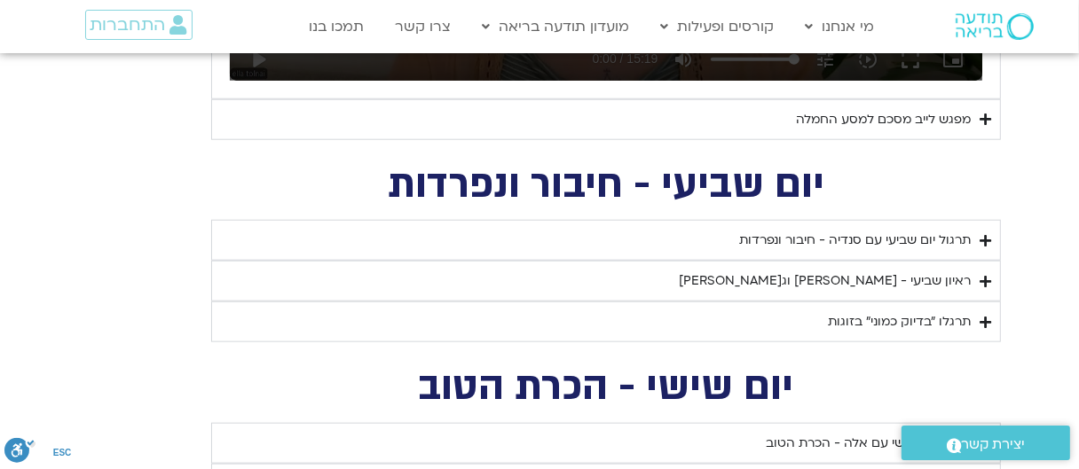
click at [920, 316] on div "תרגלו ״בדיוק כמוני״ בזוגות" at bounding box center [899, 321] width 143 height 21
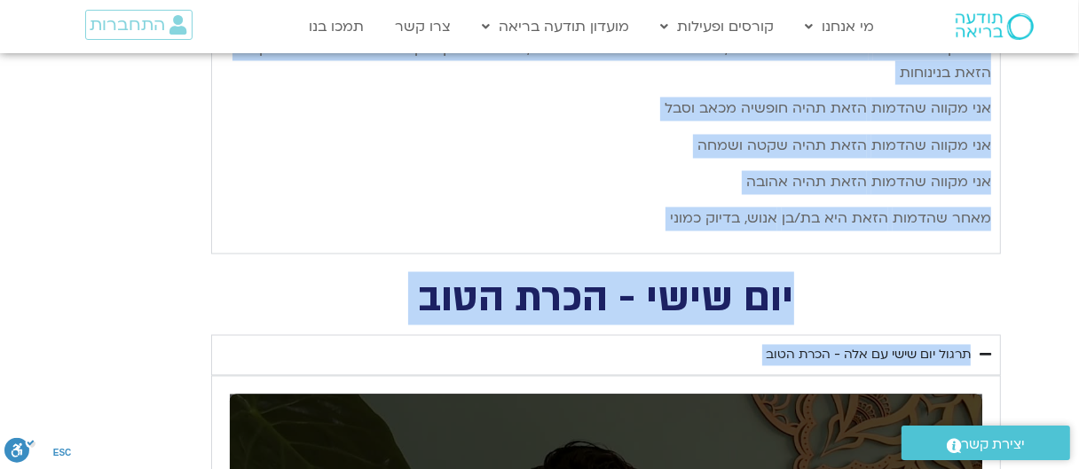
scroll to position [2483, 0]
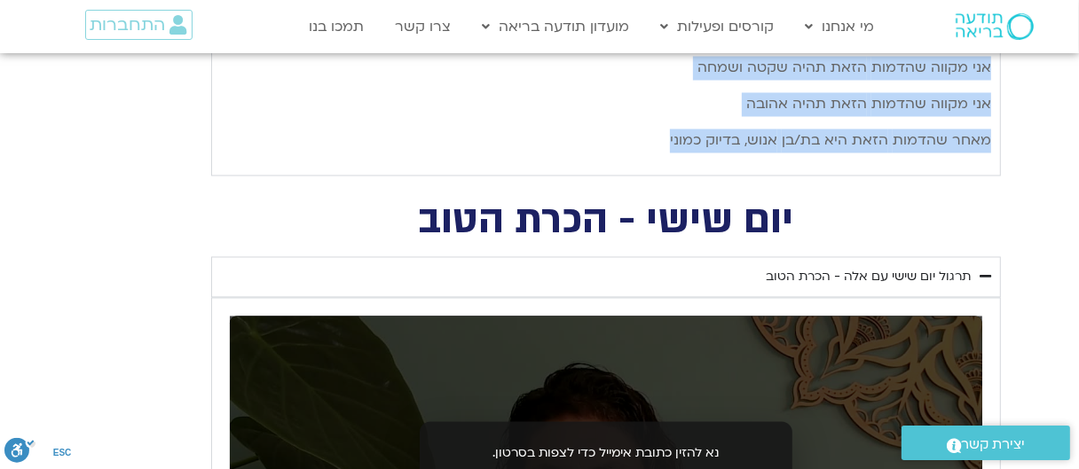
drag, startPoint x: 988, startPoint y: 178, endPoint x: 660, endPoint y: 137, distance: 330.8
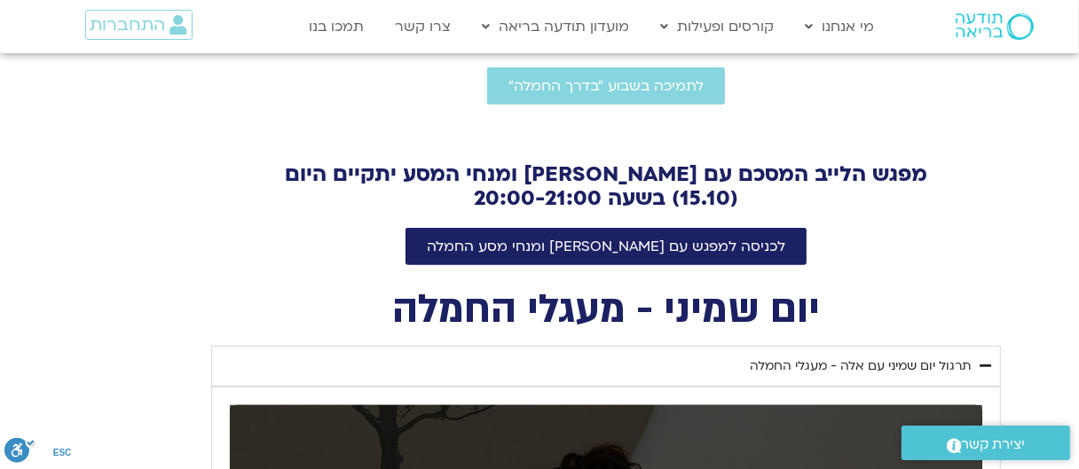
scroll to position [798, 0]
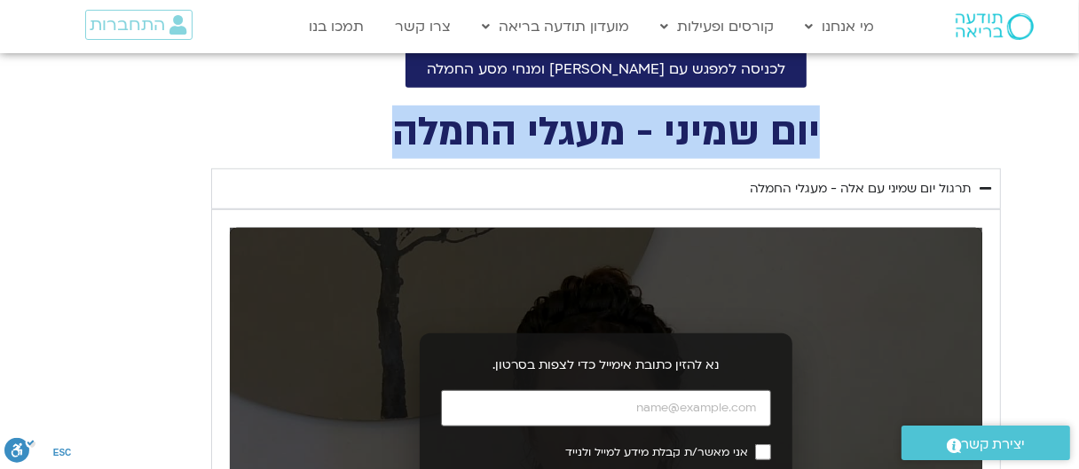
drag, startPoint x: 817, startPoint y: 123, endPoint x: 364, endPoint y: 107, distance: 453.5
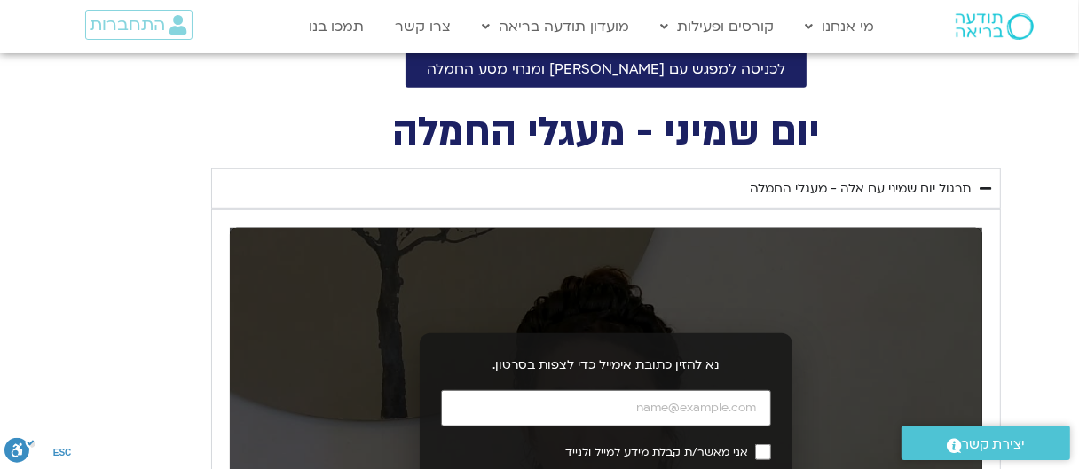
click at [878, 191] on div "תרגול יום שמיני עם אלה - מעגלי החמלה" at bounding box center [859, 188] width 221 height 21
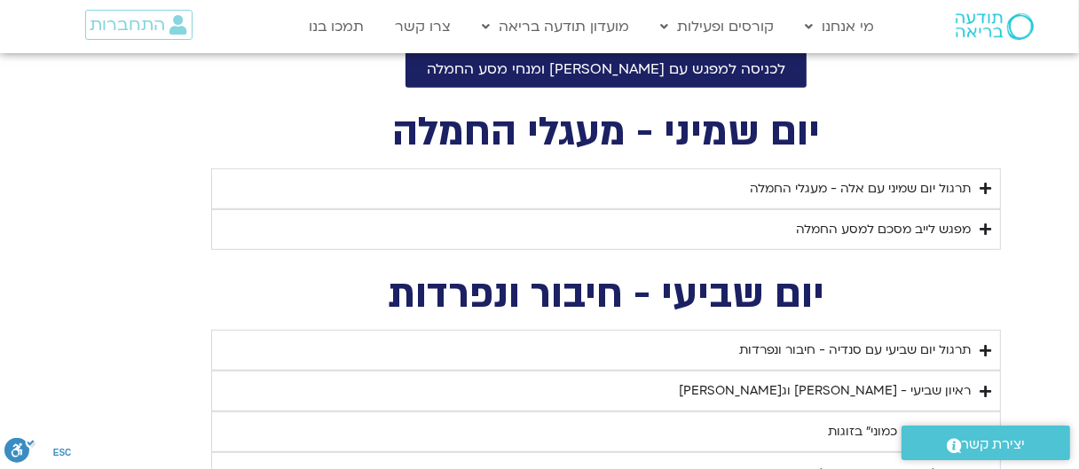
click at [895, 227] on div "מפגש לייב מסכם למסע החמלה" at bounding box center [883, 229] width 175 height 21
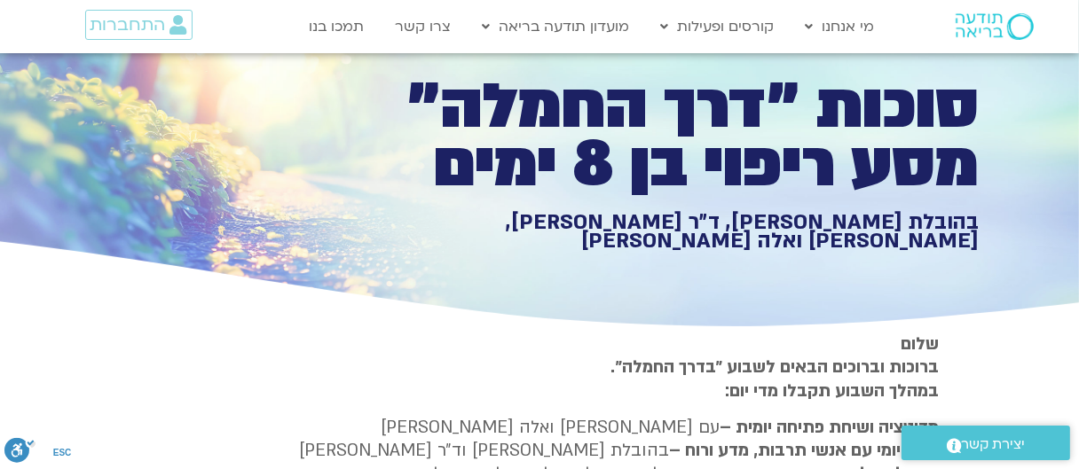
scroll to position [0, 0]
